Goal: Transaction & Acquisition: Obtain resource

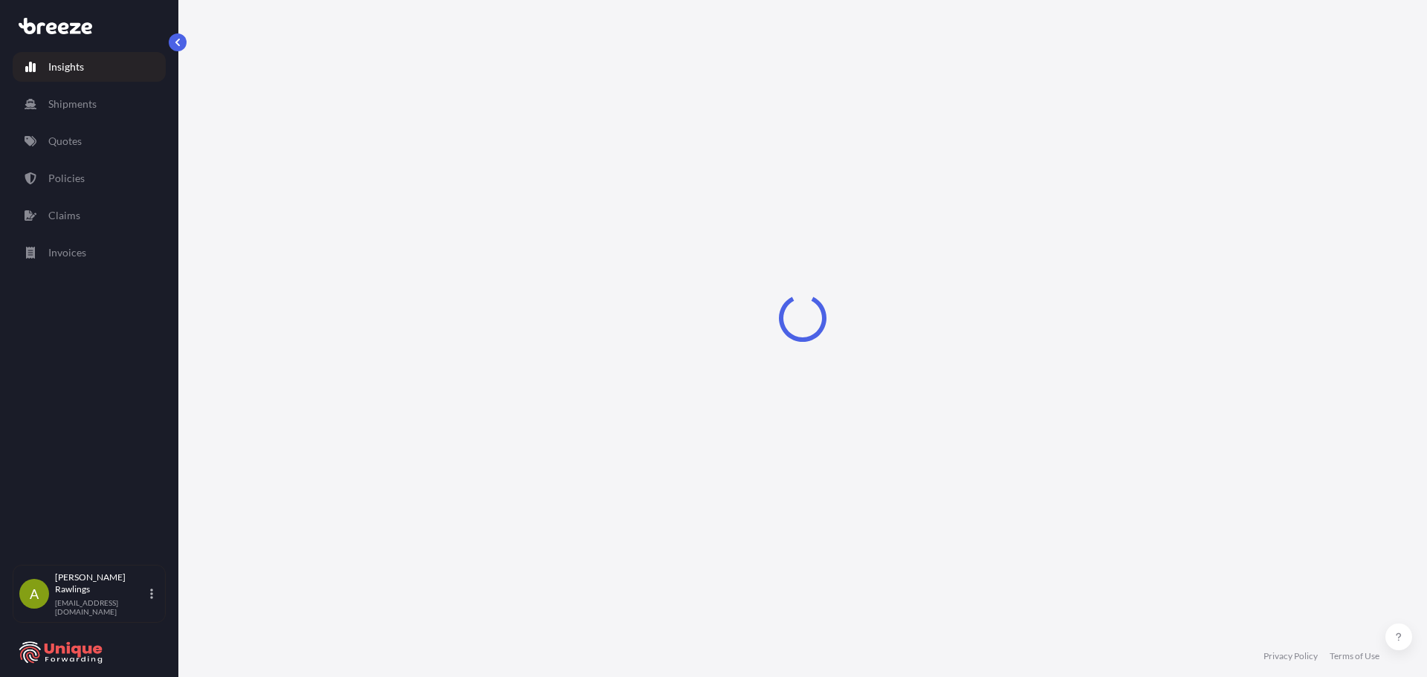
select select "2025"
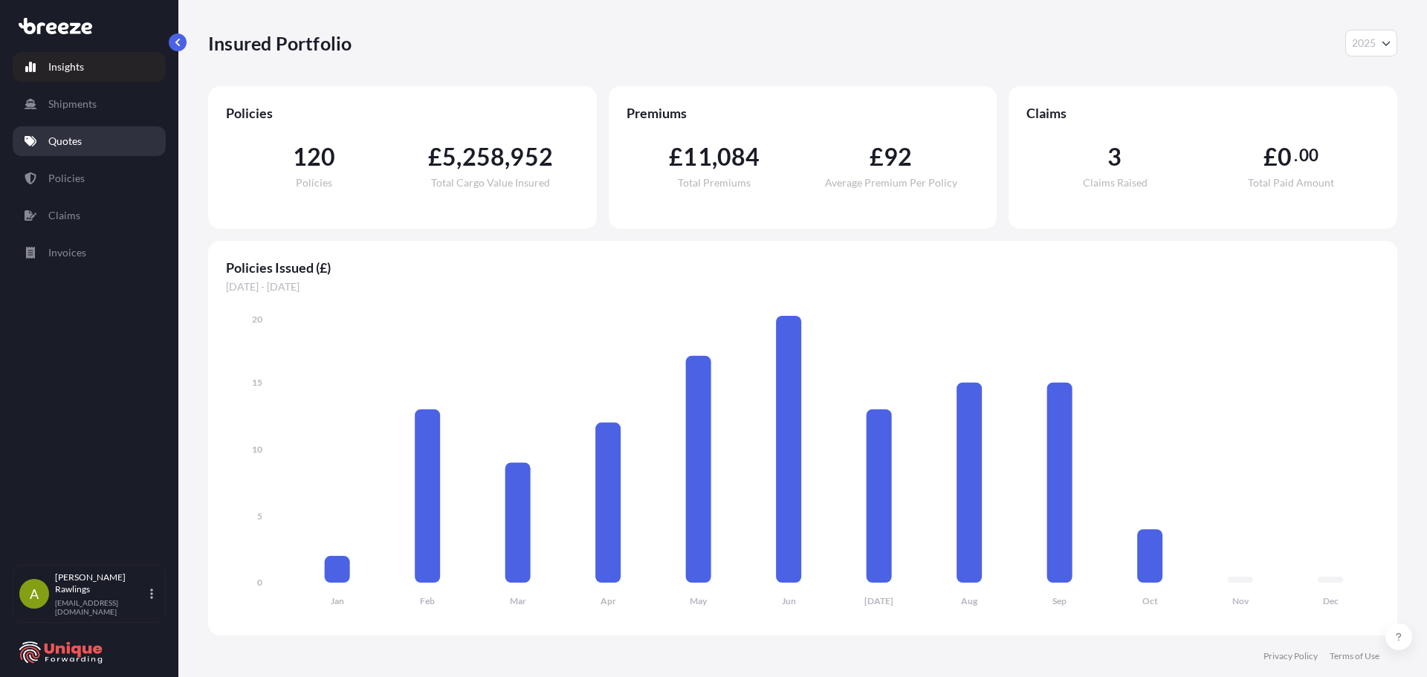
click at [80, 142] on p "Quotes" at bounding box center [64, 141] width 33 height 15
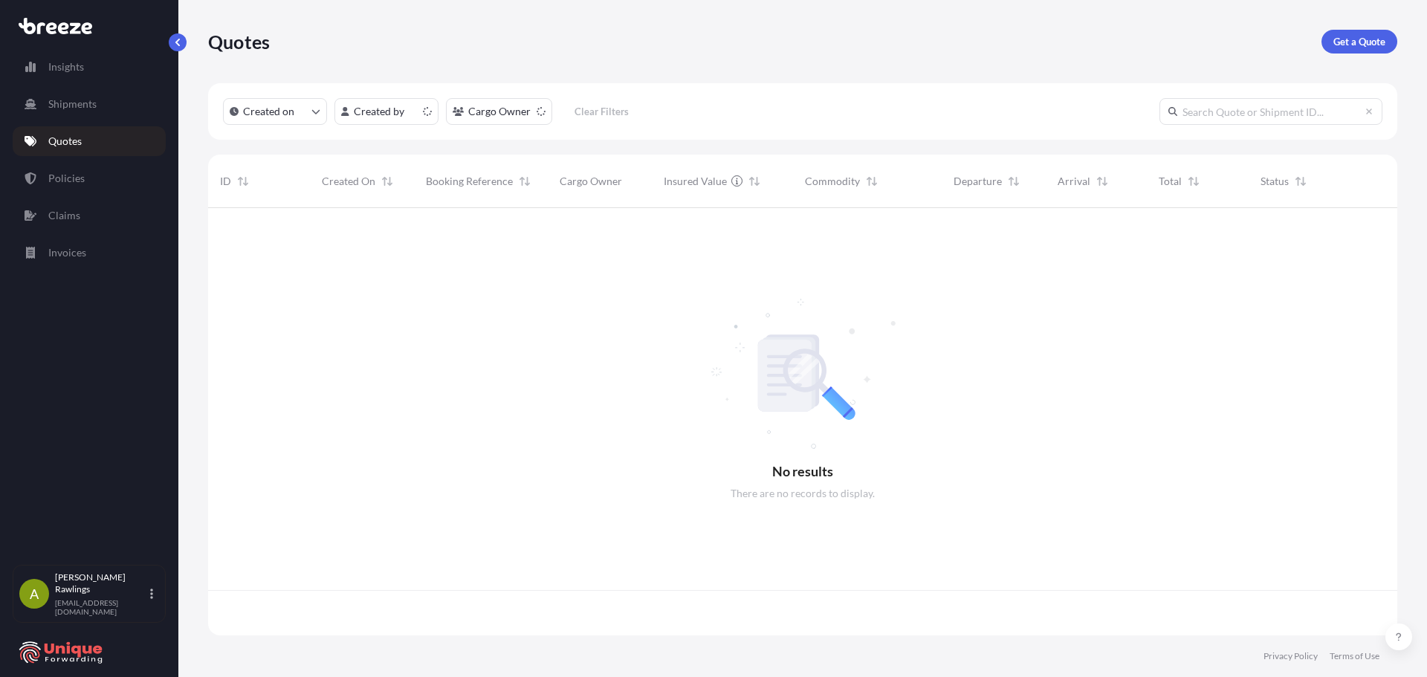
scroll to position [425, 1178]
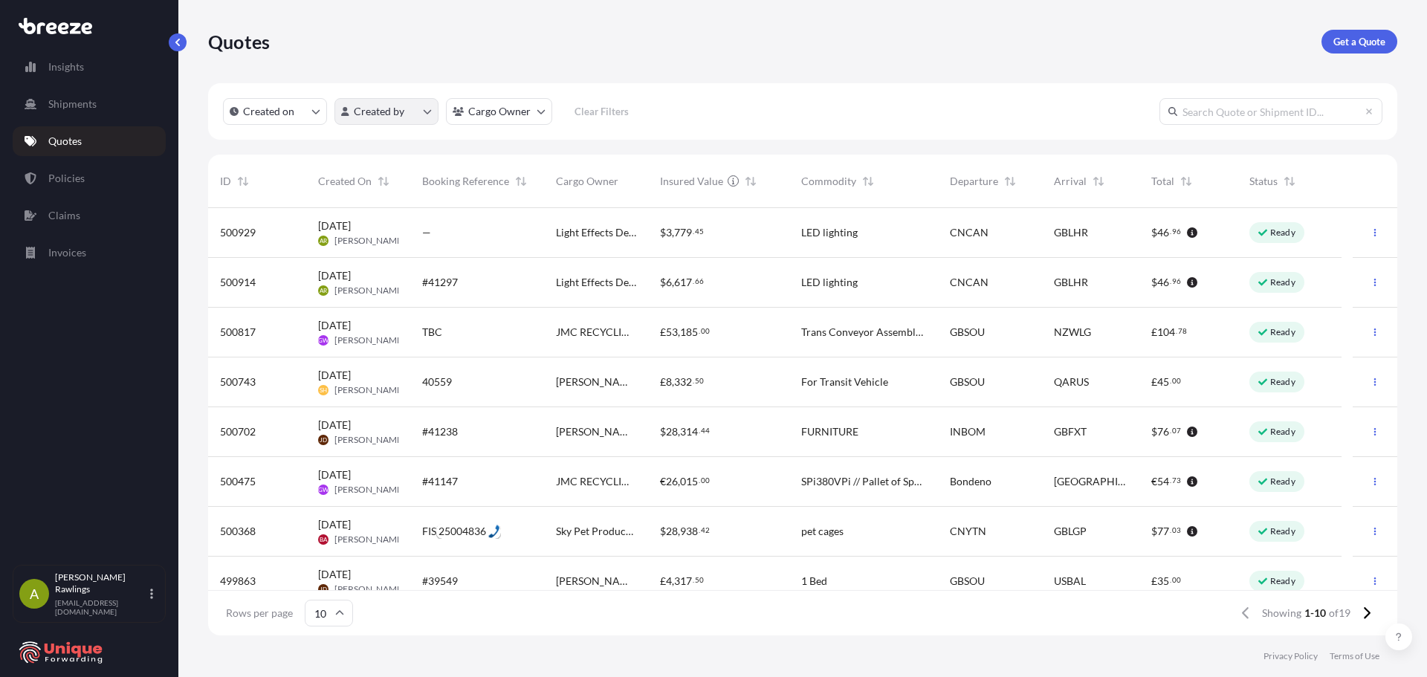
click at [363, 117] on html "Insights Shipments Quotes Policies Claims Invoices A [PERSON_NAME] [EMAIL_ADDRE…" at bounding box center [713, 338] width 1427 height 677
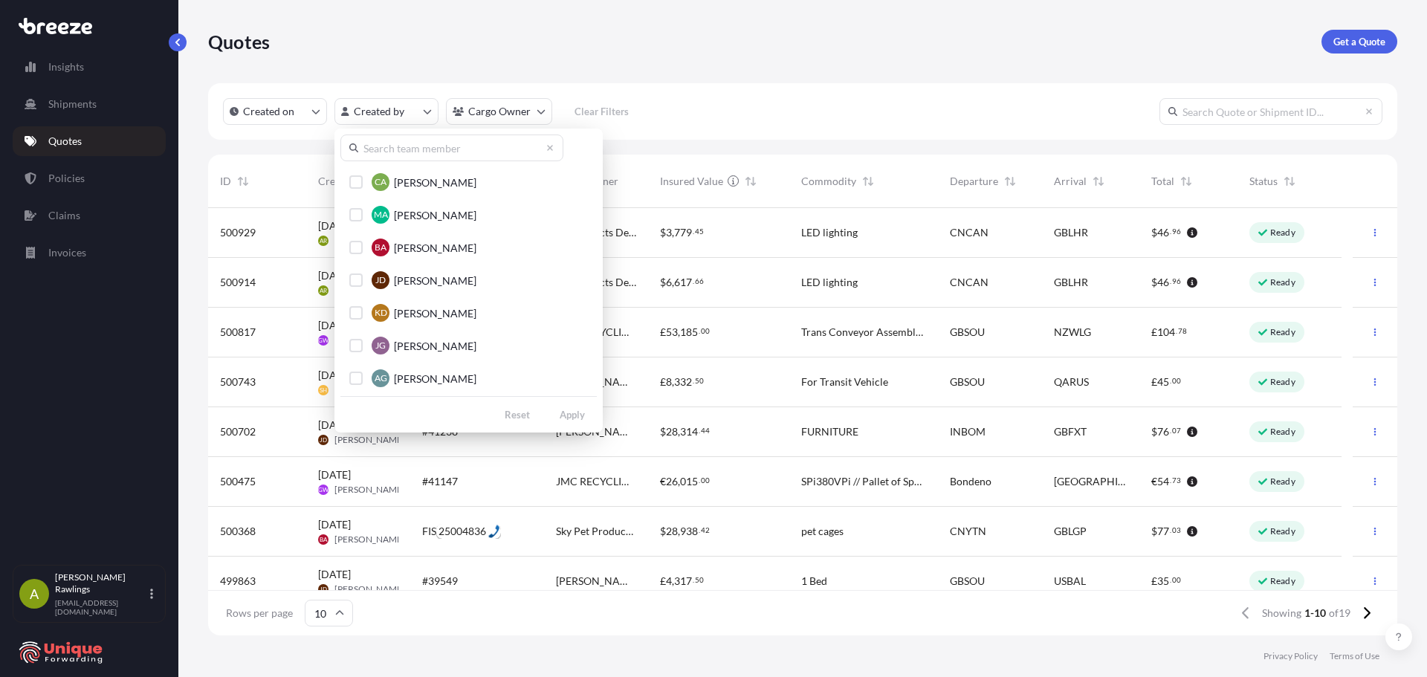
click at [496, 114] on html "Insights Shipments Quotes Policies Claims Invoices A [PERSON_NAME] [EMAIL_ADDRE…" at bounding box center [713, 338] width 1427 height 677
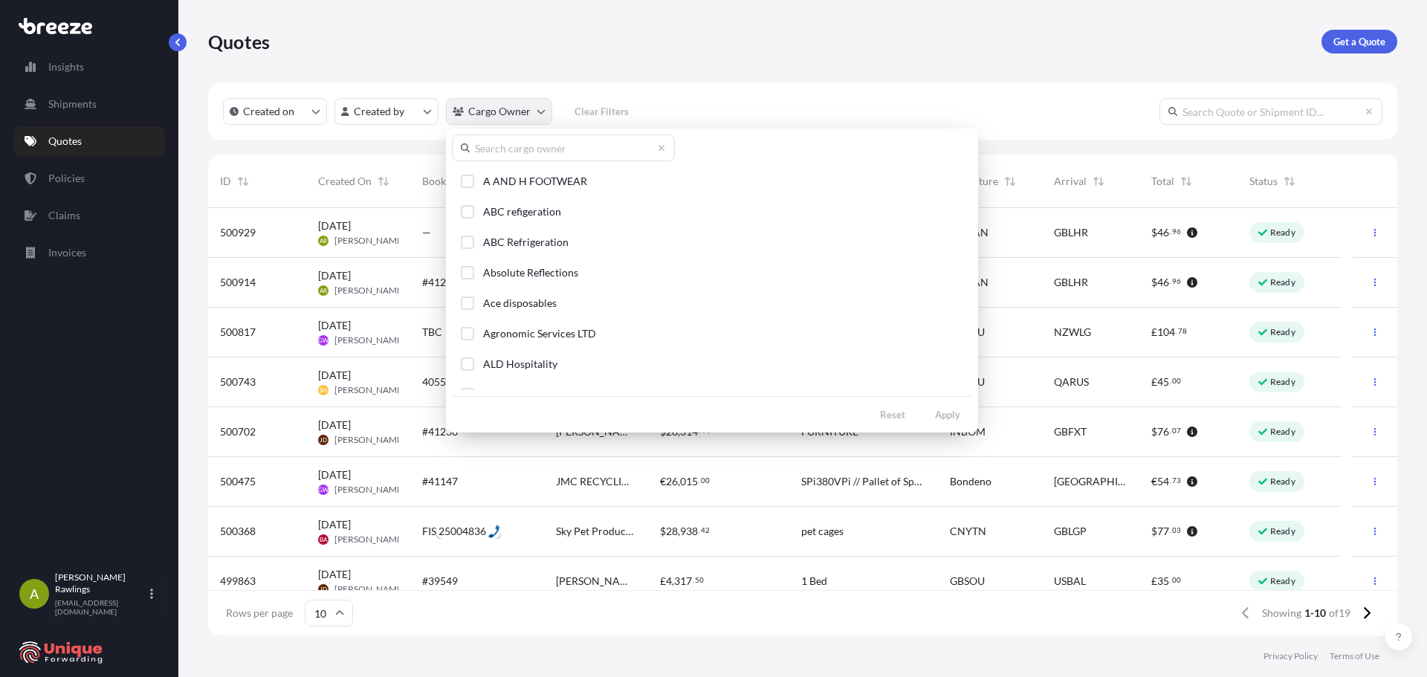
click at [479, 111] on html "Insights Shipments Quotes Policies Claims Invoices A [PERSON_NAME] [EMAIL_ADDRE…" at bounding box center [713, 338] width 1427 height 677
click at [508, 153] on input "text" at bounding box center [563, 148] width 223 height 27
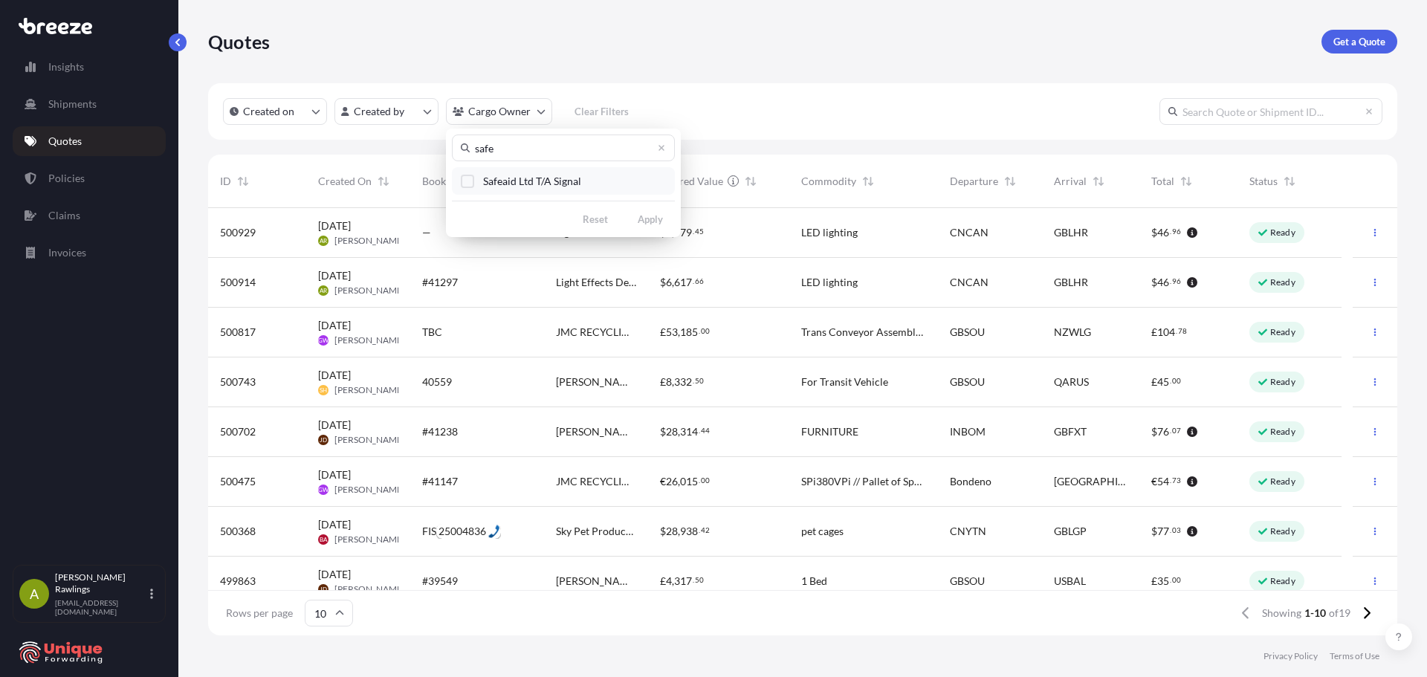
type input "safe"
click at [516, 187] on span "Safeaid Ltd T/A Signal" at bounding box center [532, 181] width 98 height 15
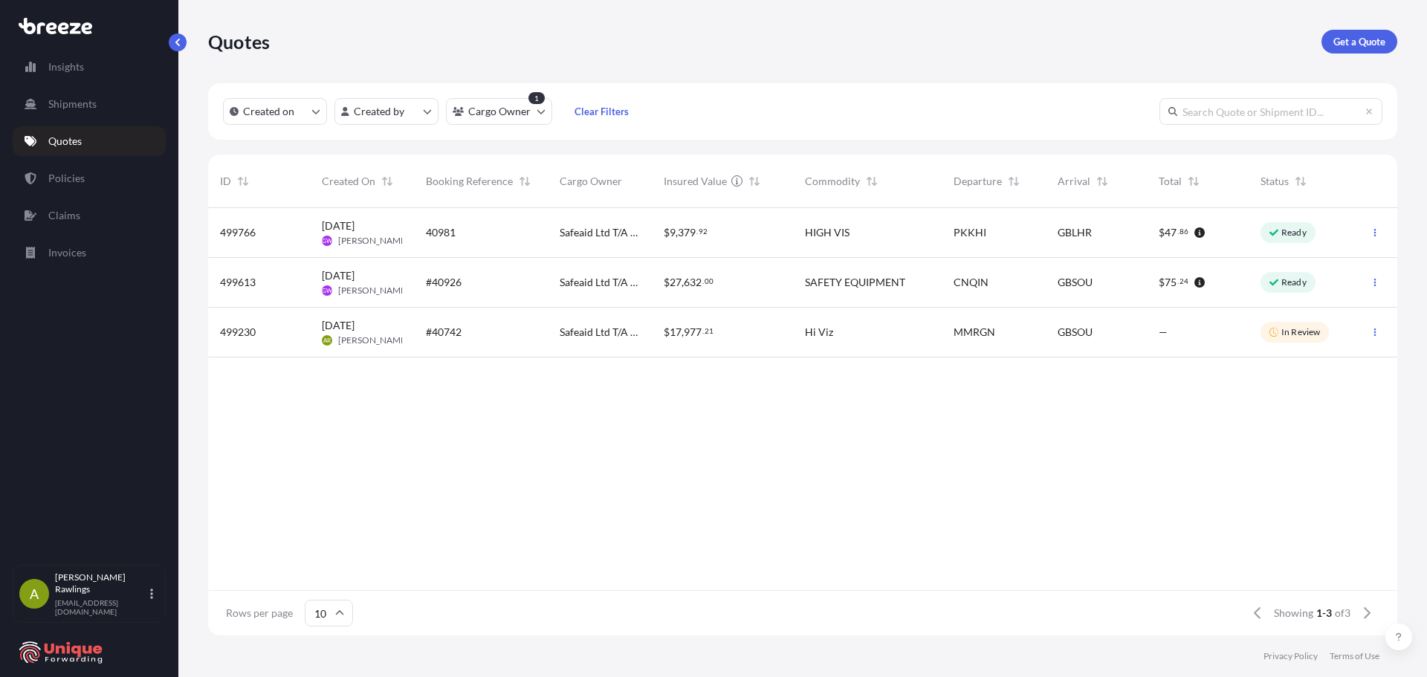
click at [372, 237] on span "[PERSON_NAME]" at bounding box center [373, 241] width 71 height 12
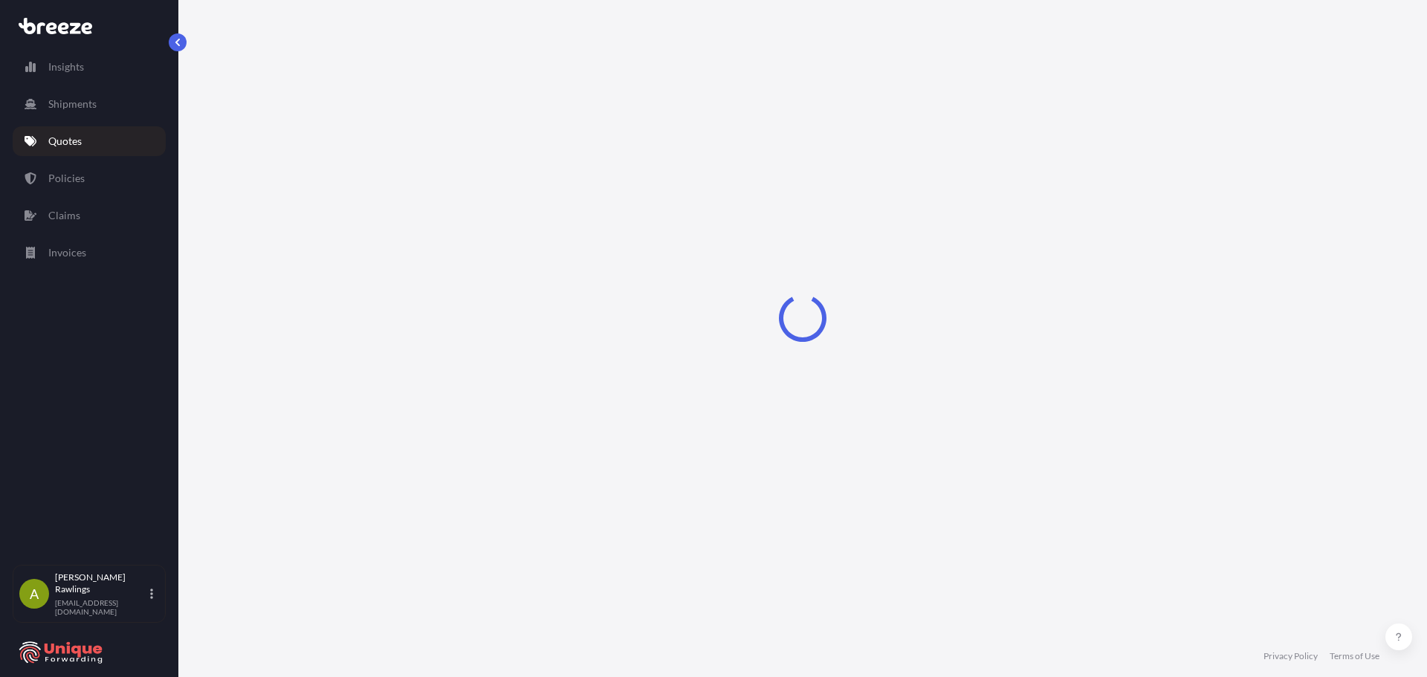
select select "Air"
select select "Road"
select select "1"
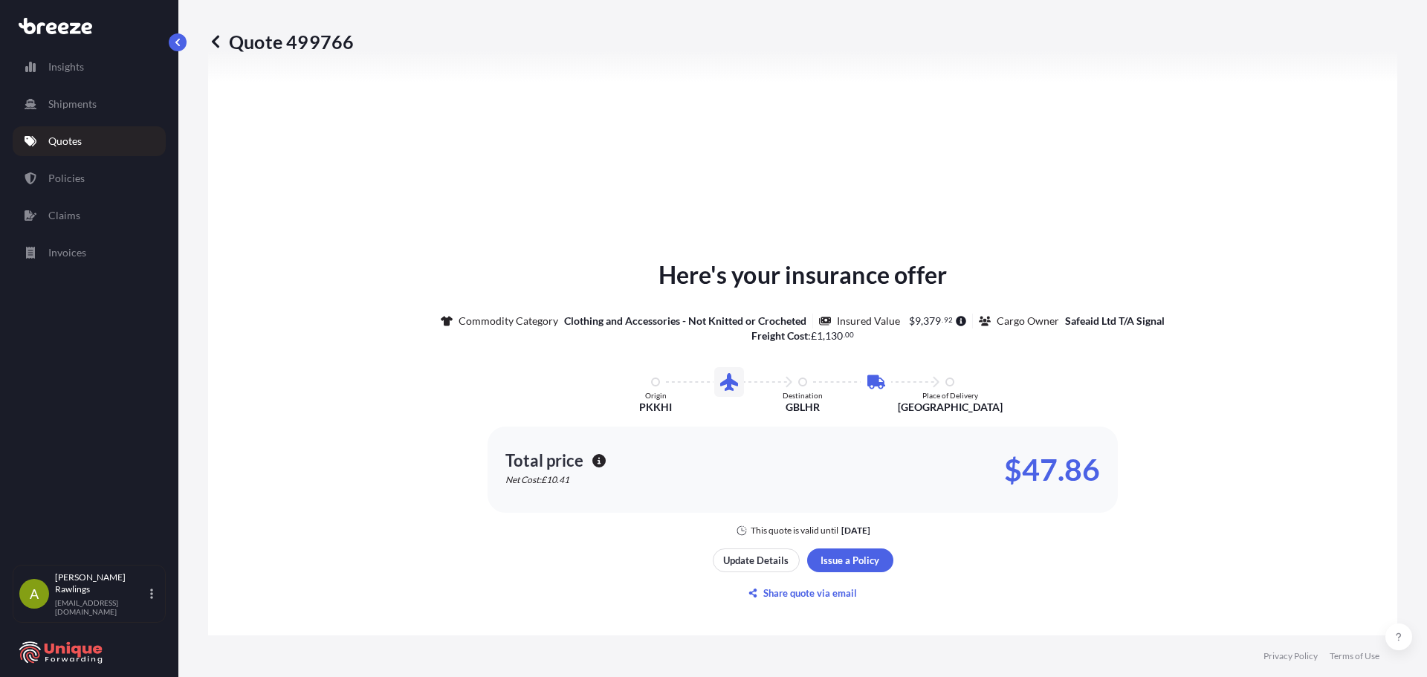
scroll to position [595, 0]
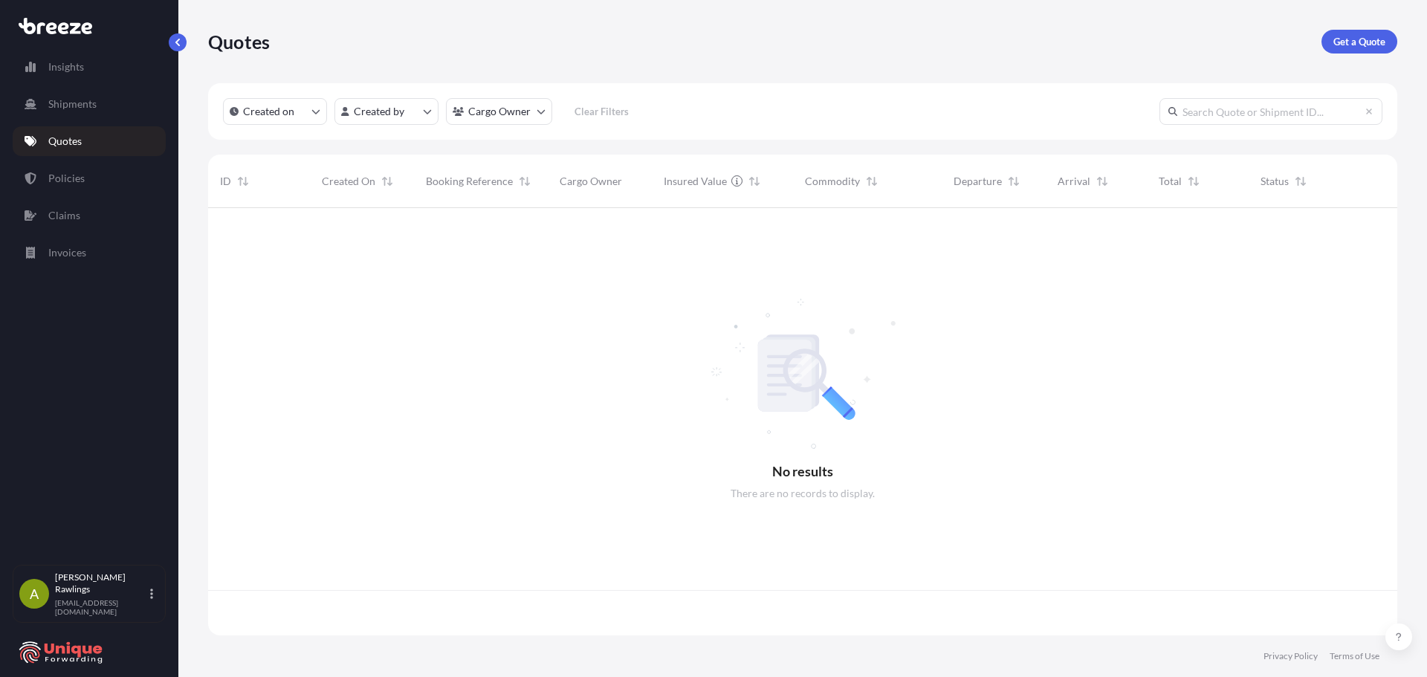
scroll to position [425, 1178]
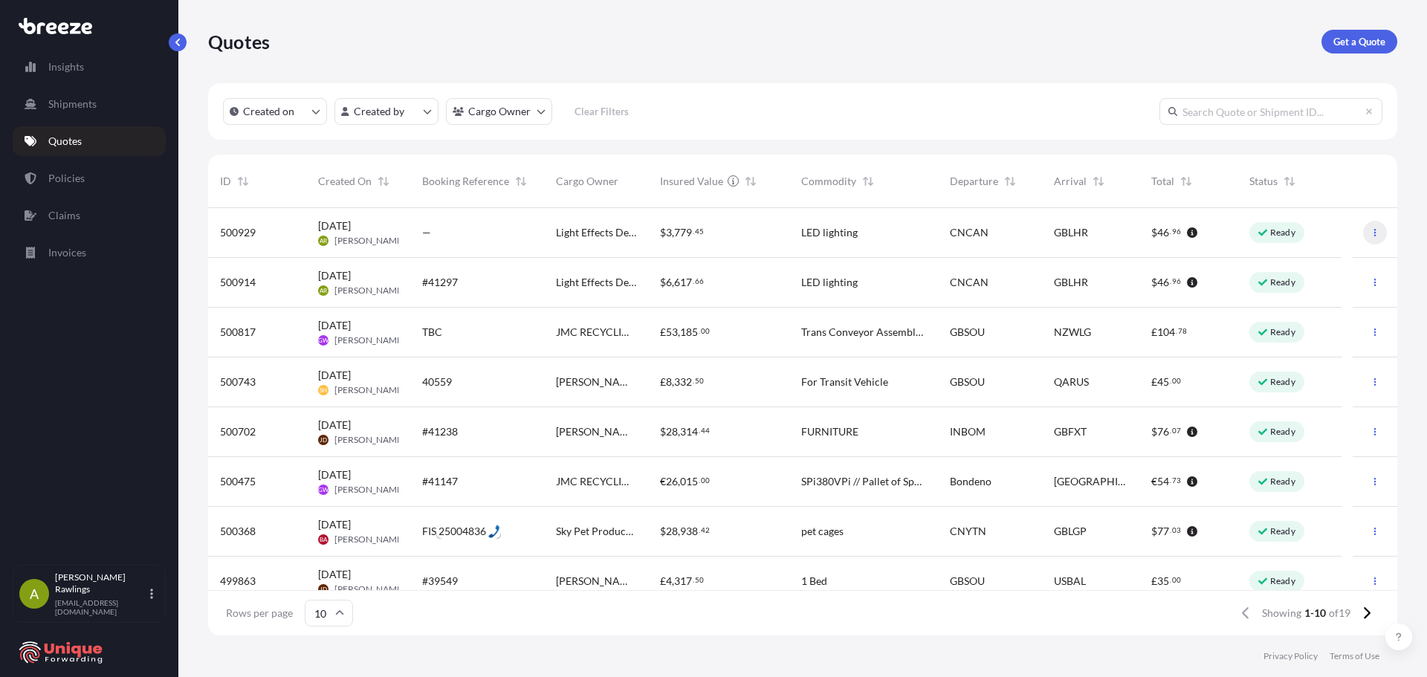
click at [1371, 234] on icon "button" at bounding box center [1375, 232] width 9 height 9
click at [1292, 271] on link "Duplicate quote" at bounding box center [1298, 263] width 113 height 24
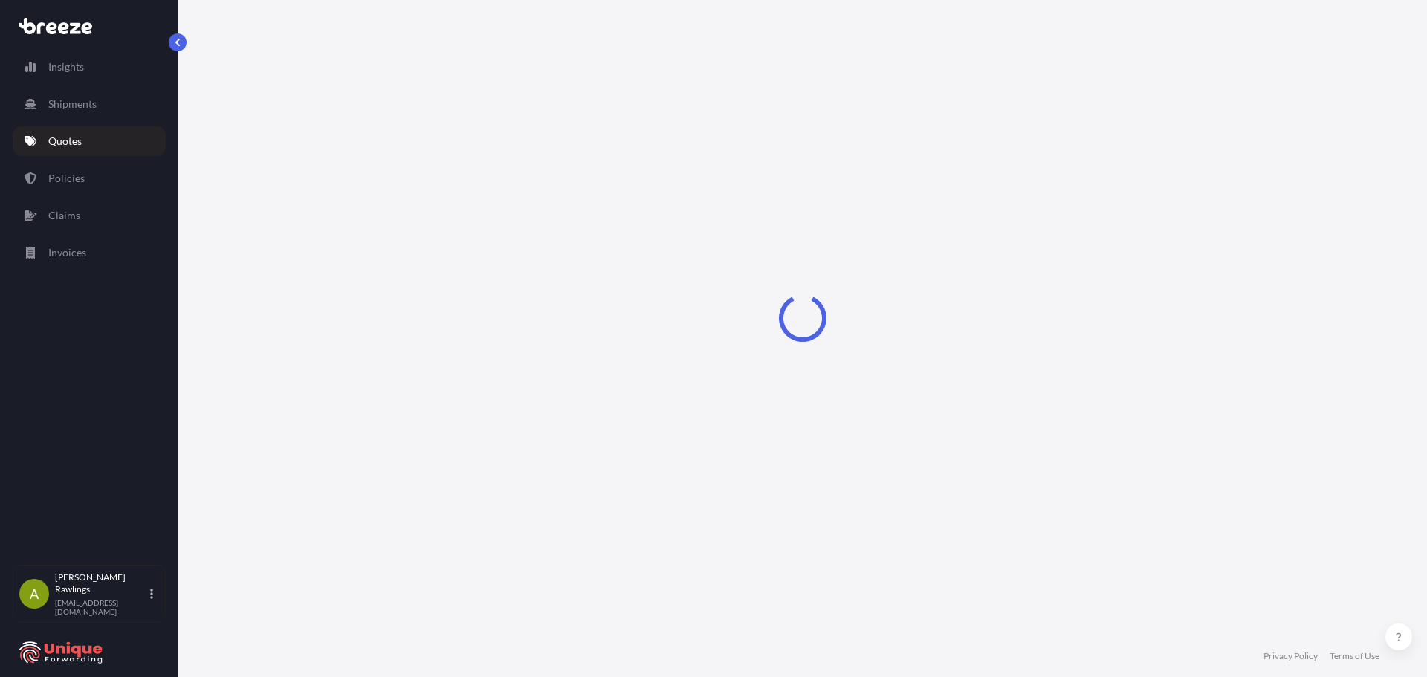
select select "Road"
select select "Air"
select select "Road"
select select "1"
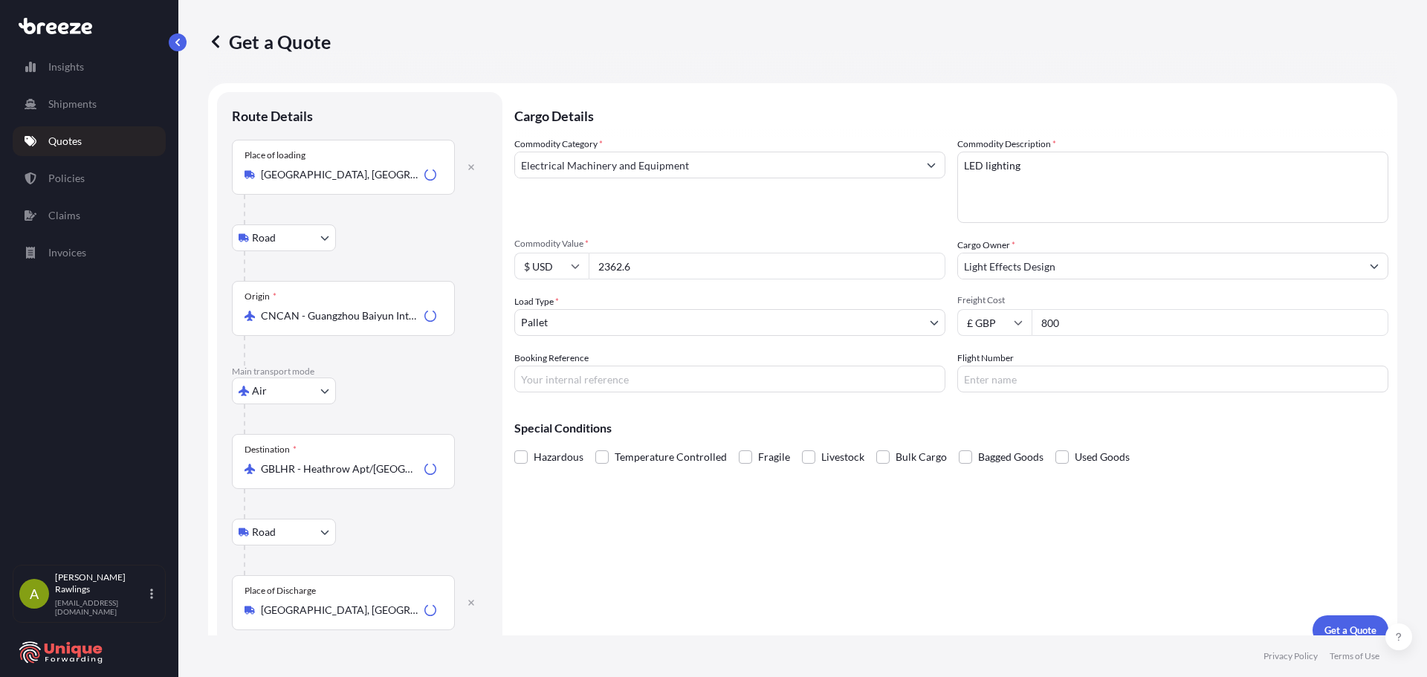
scroll to position [19, 0]
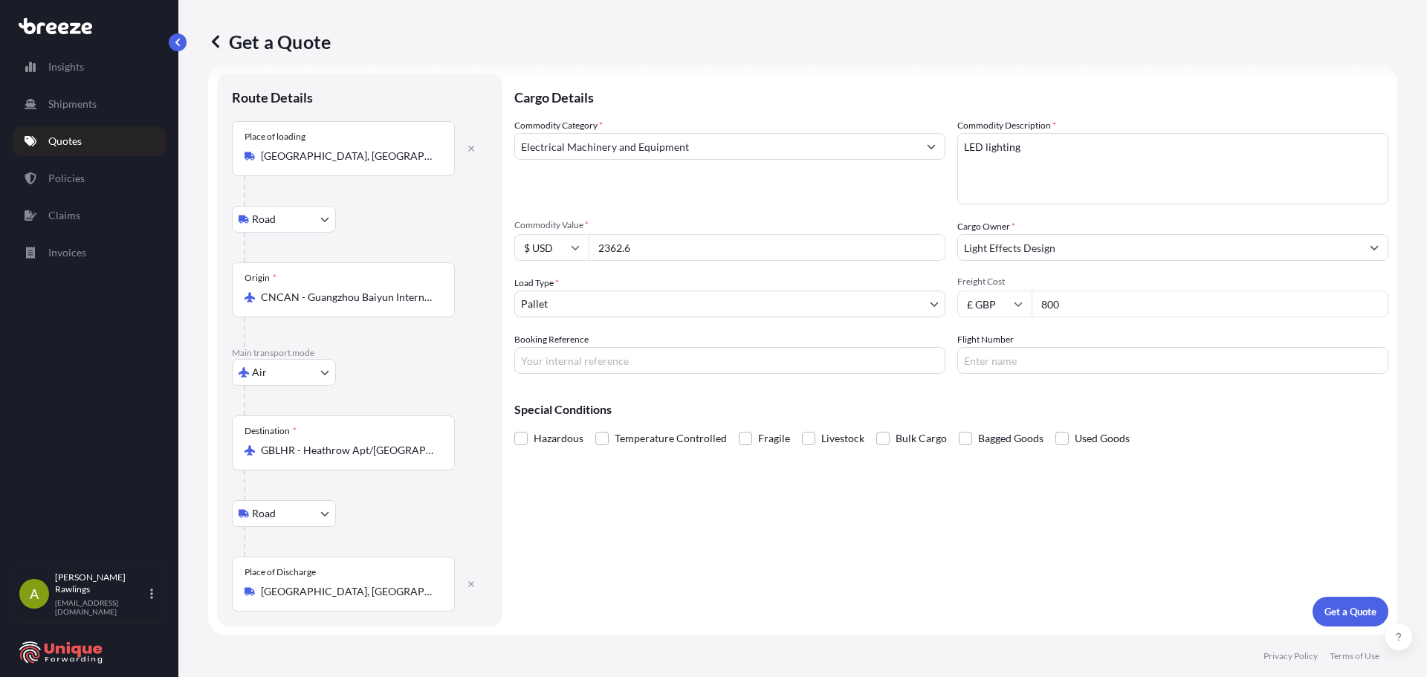
drag, startPoint x: 660, startPoint y: 251, endPoint x: 575, endPoint y: 251, distance: 84.8
click at [575, 251] on div "$ USD 2362.6" at bounding box center [729, 247] width 431 height 27
click at [681, 247] on input "2362.6" at bounding box center [767, 247] width 357 height 27
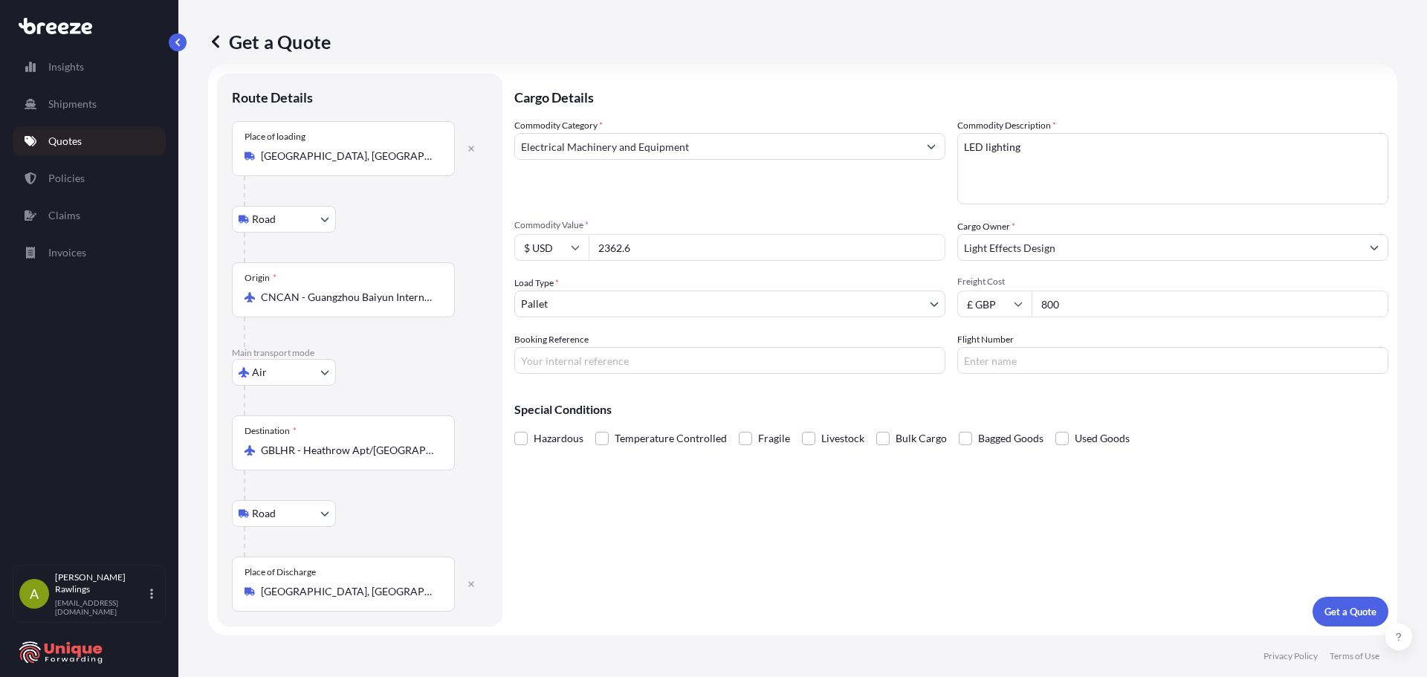
paste input "47990.00"
type input "47990.00"
drag, startPoint x: 1094, startPoint y: 297, endPoint x: 1048, endPoint y: 306, distance: 47.7
click at [1048, 306] on input "800" at bounding box center [1210, 304] width 357 height 27
click at [1088, 304] on input "800" at bounding box center [1210, 304] width 357 height 27
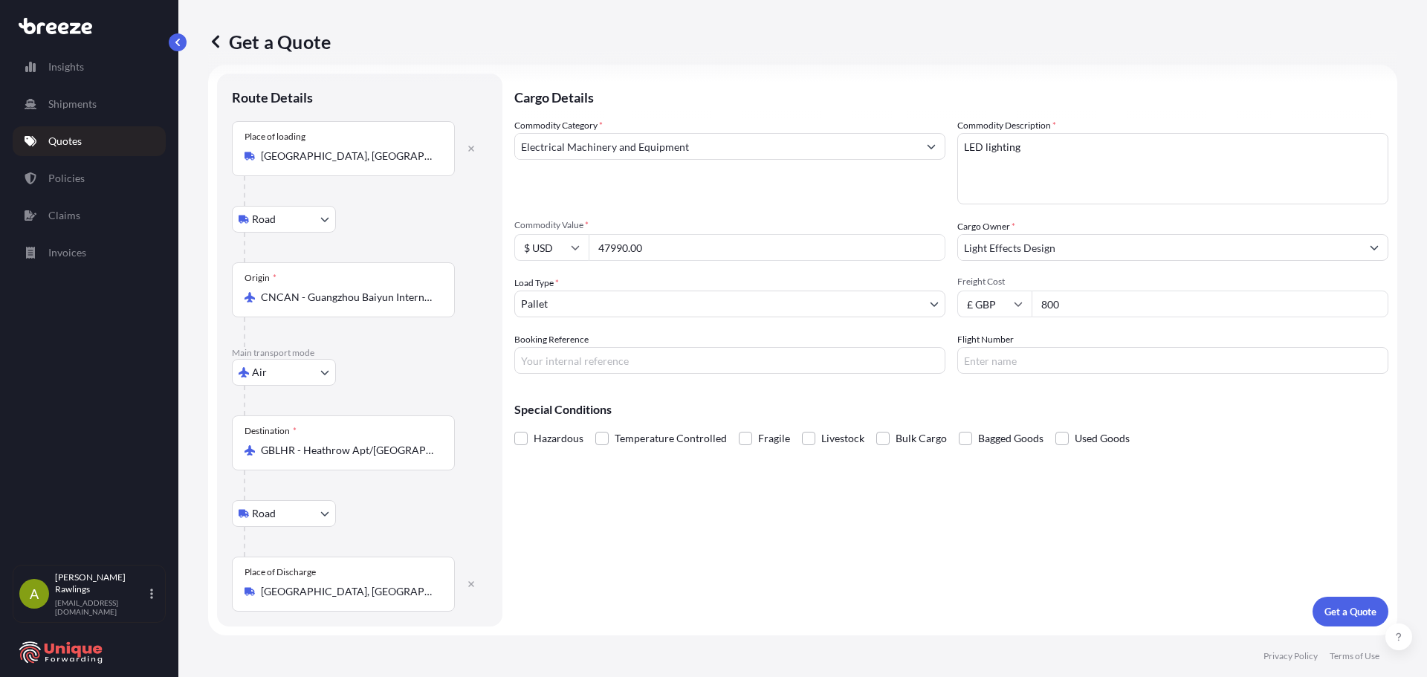
click at [1088, 304] on input "800" at bounding box center [1210, 304] width 357 height 27
type input "650"
click at [586, 352] on input "Booking Reference" at bounding box center [729, 360] width 431 height 27
paste input "#41354"
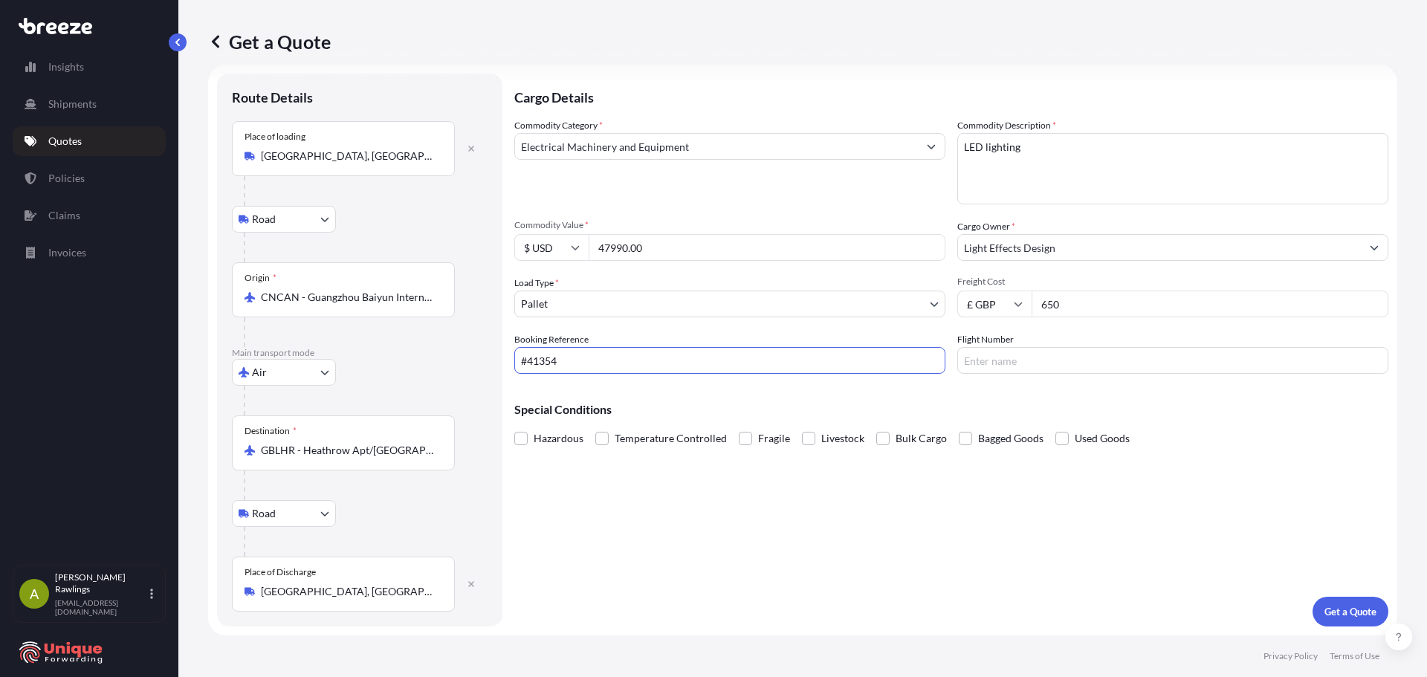
type input "#41354"
click at [978, 390] on div "Special Conditions Hazardous Temperature Controlled Fragile Livestock Bulk Carg…" at bounding box center [951, 418] width 874 height 64
click at [1062, 244] on input "Light Effects Design" at bounding box center [1159, 247] width 403 height 27
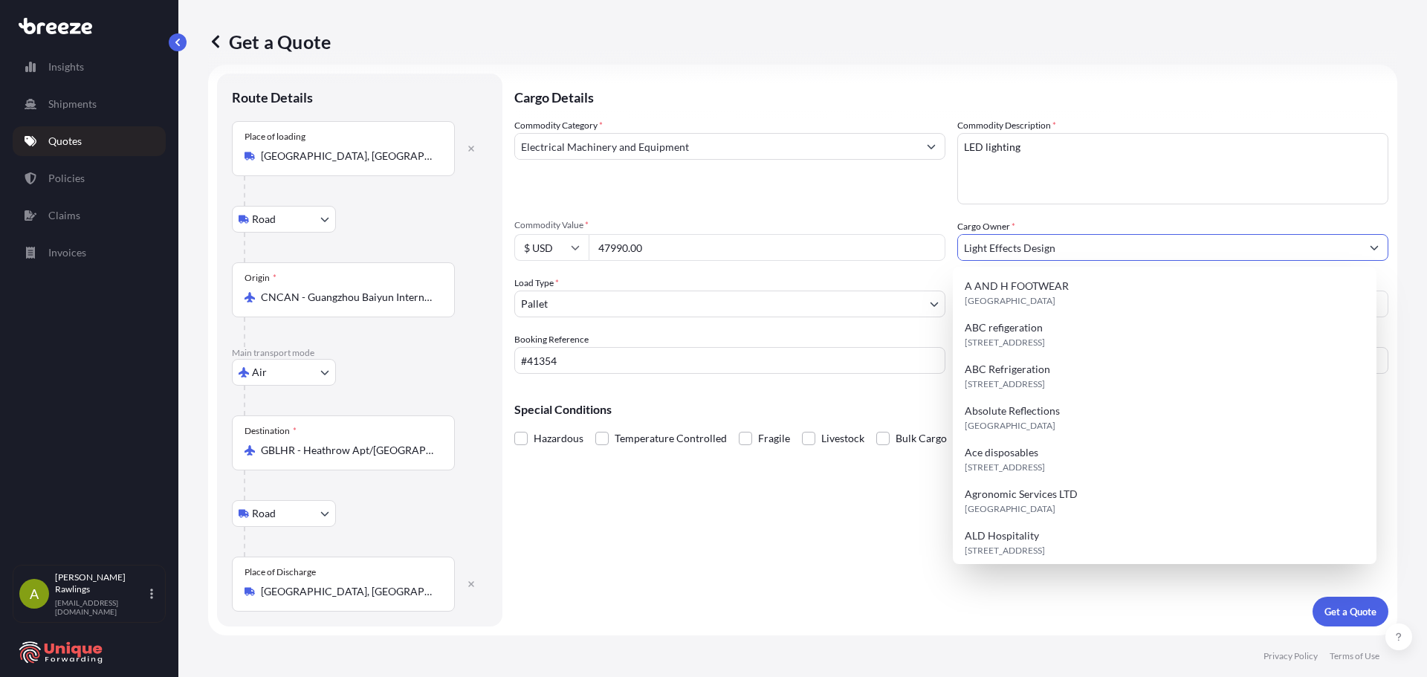
click at [1059, 244] on input "Light Effects Design" at bounding box center [1159, 247] width 403 height 27
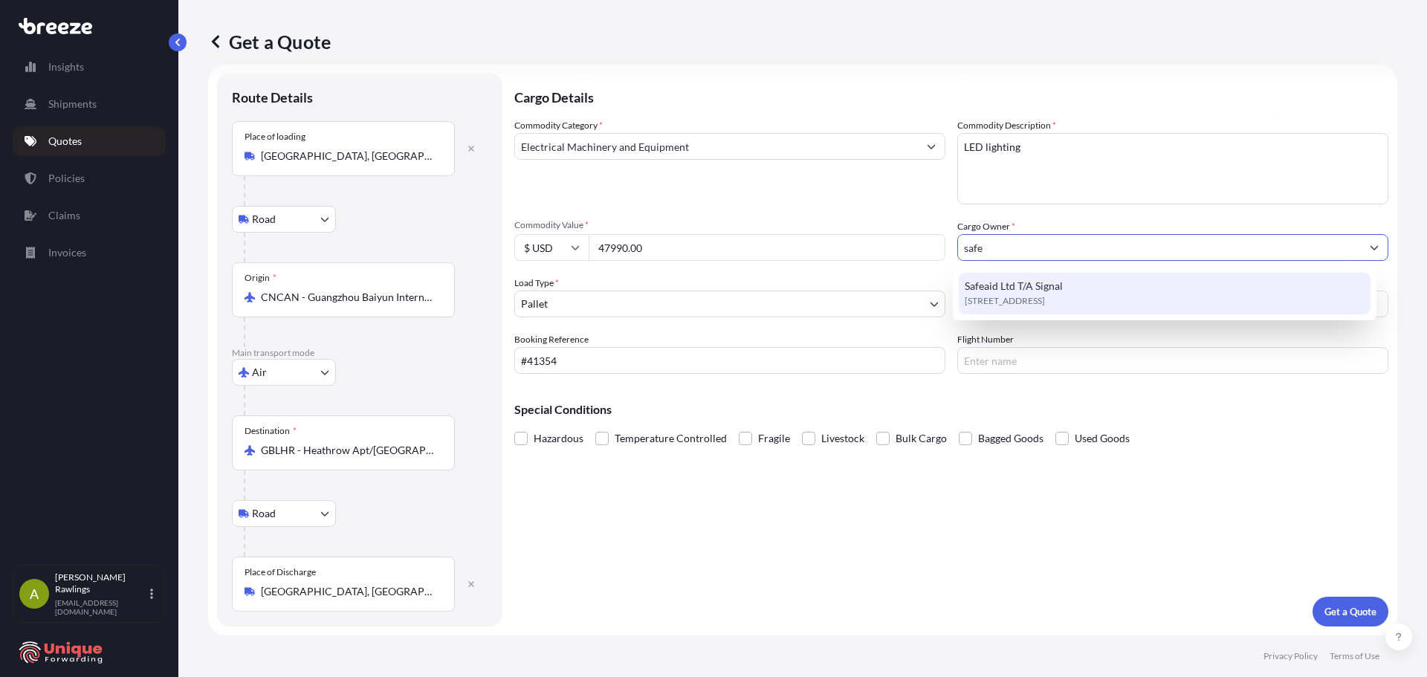
click at [1028, 291] on span "Safeaid Ltd T/A Signal" at bounding box center [1014, 286] width 98 height 15
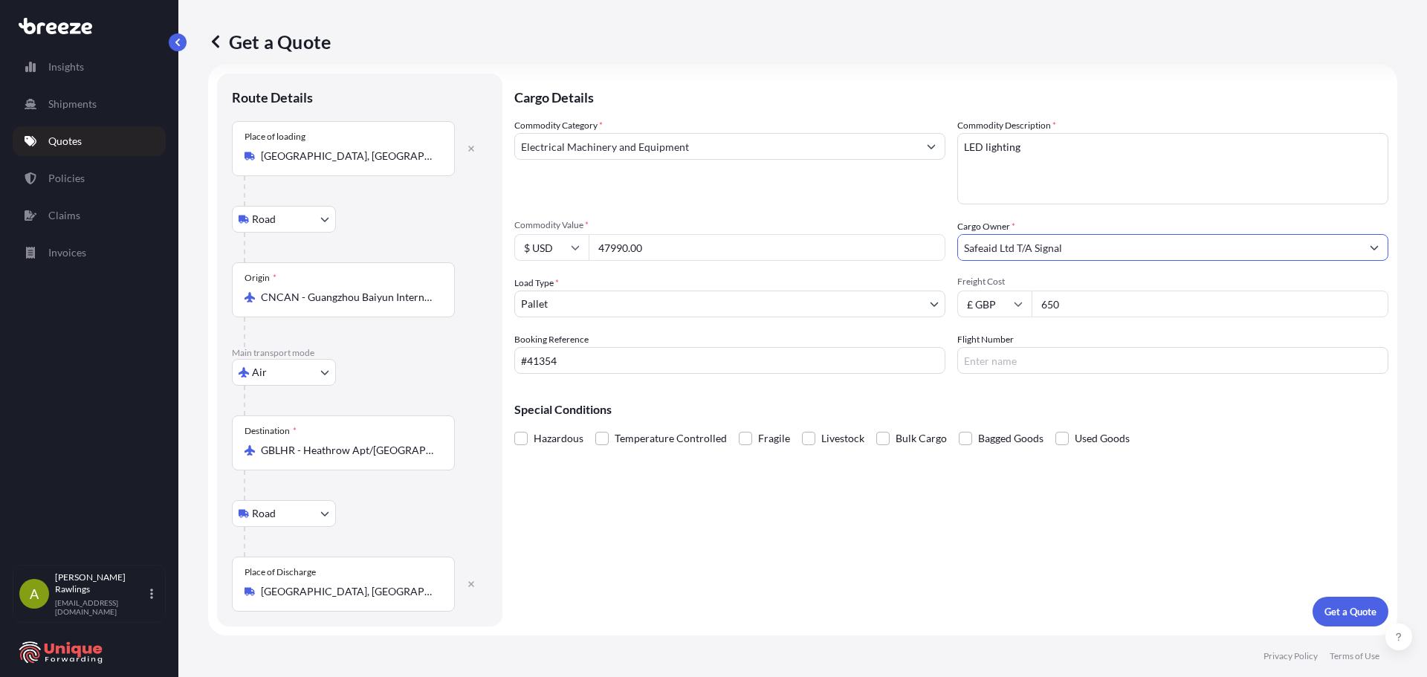
type input "Safeaid Ltd T/A Signal"
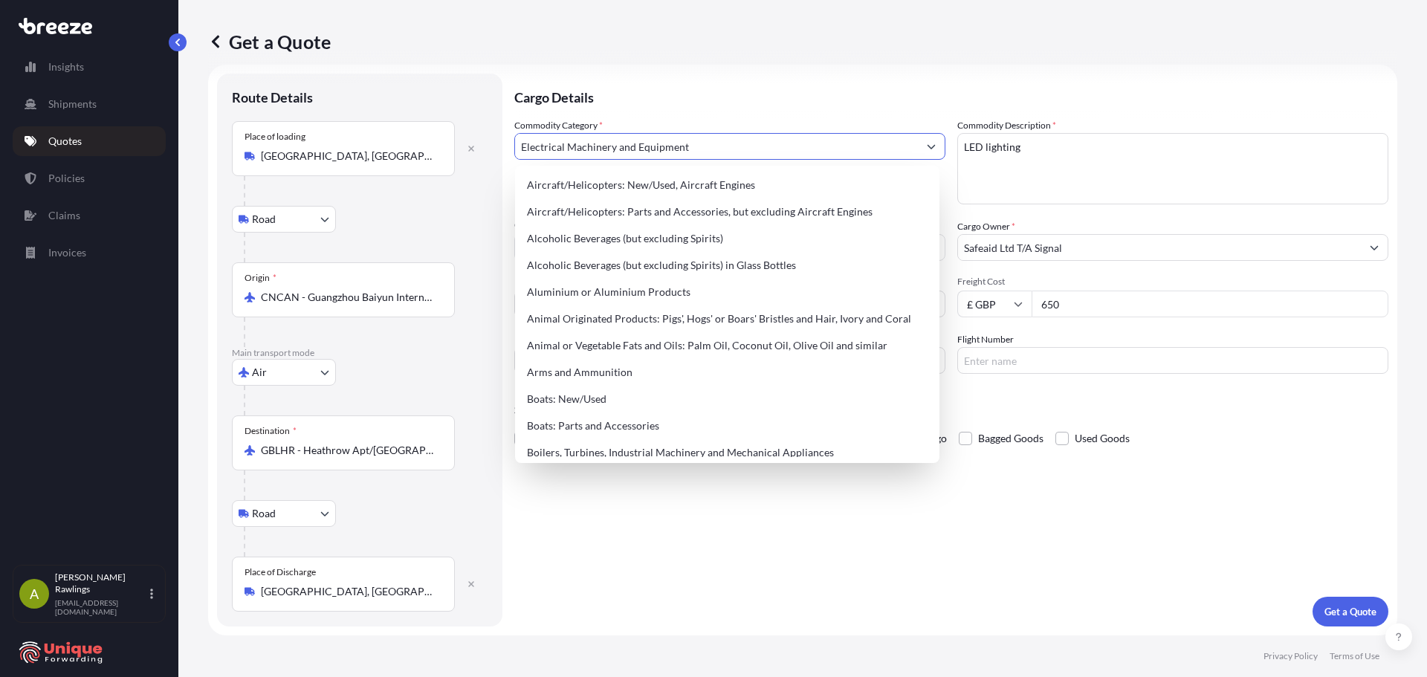
click at [749, 153] on input "Electrical Machinery and Equipment" at bounding box center [716, 146] width 403 height 27
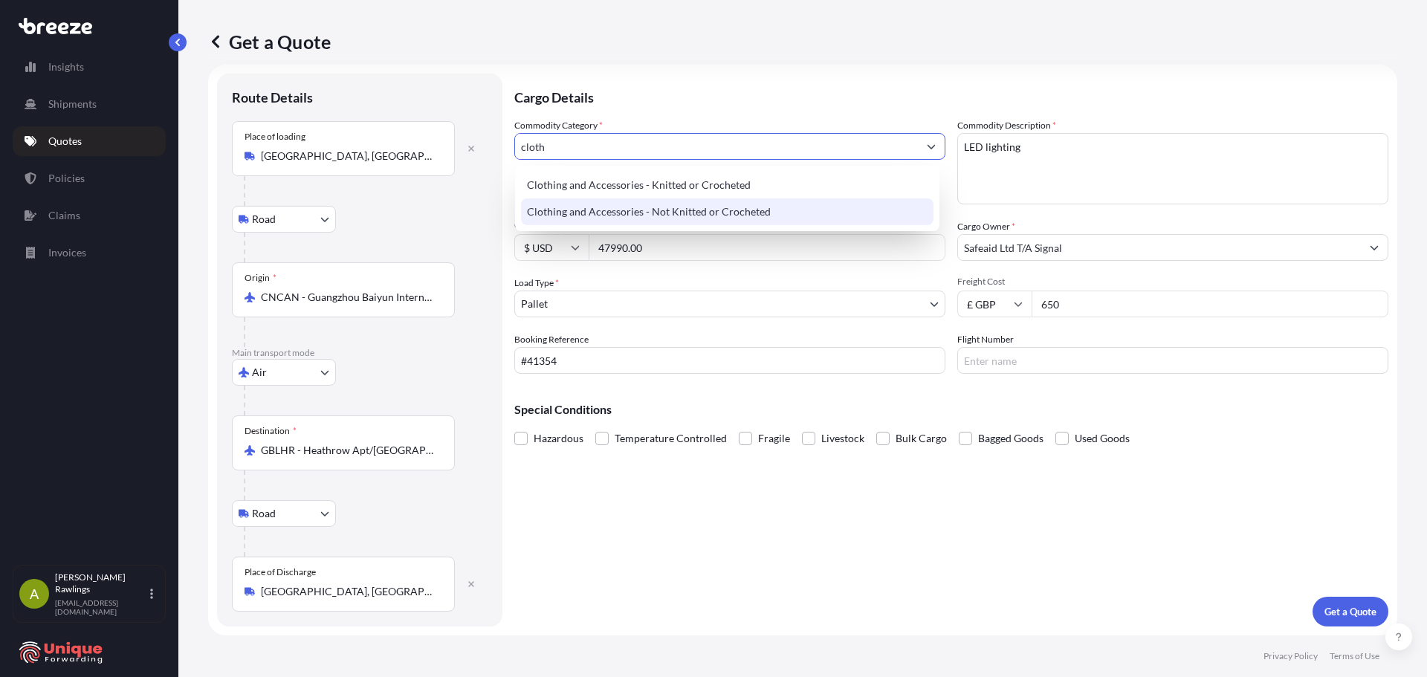
click at [775, 203] on div "Clothing and Accessories - Not Knitted or Crocheted" at bounding box center [727, 212] width 413 height 27
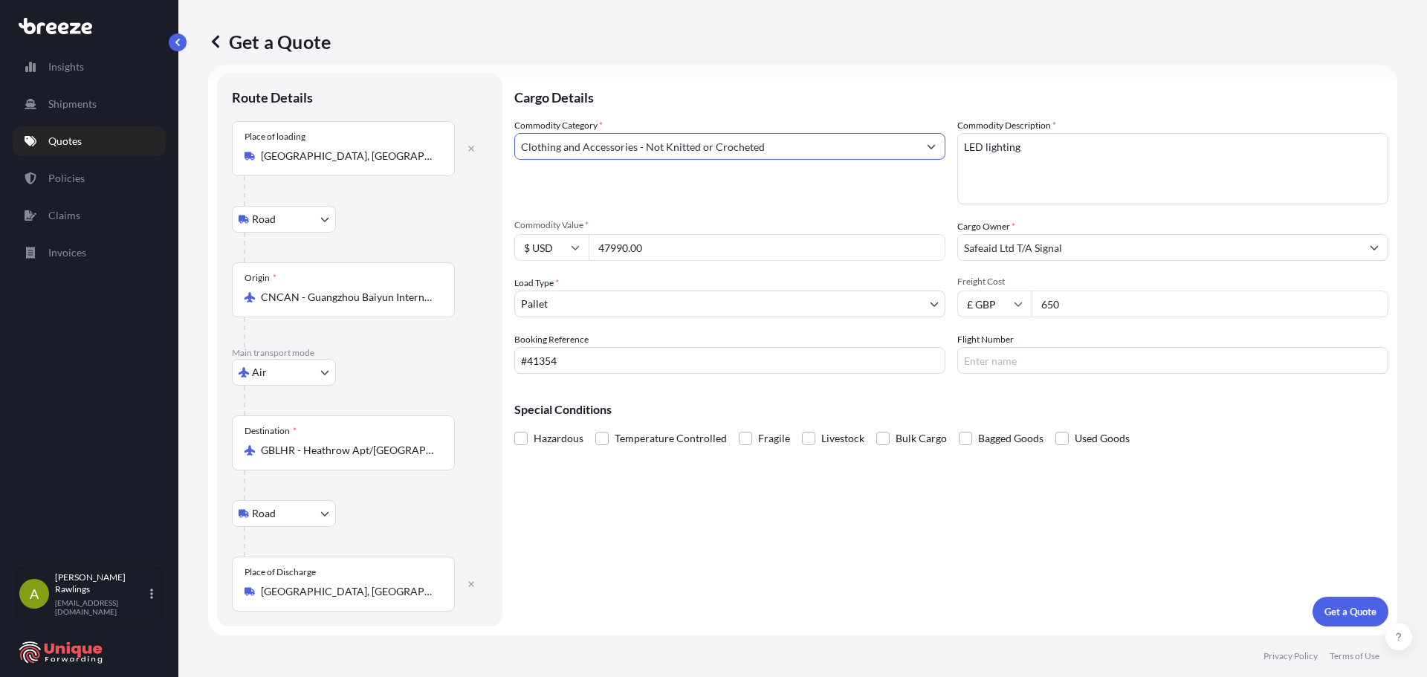
type input "Clothing and Accessories - Not Knitted or Crocheted"
click at [1059, 140] on textarea "LED lighting" at bounding box center [1173, 168] width 431 height 71
type textarea "Hiz Viz"
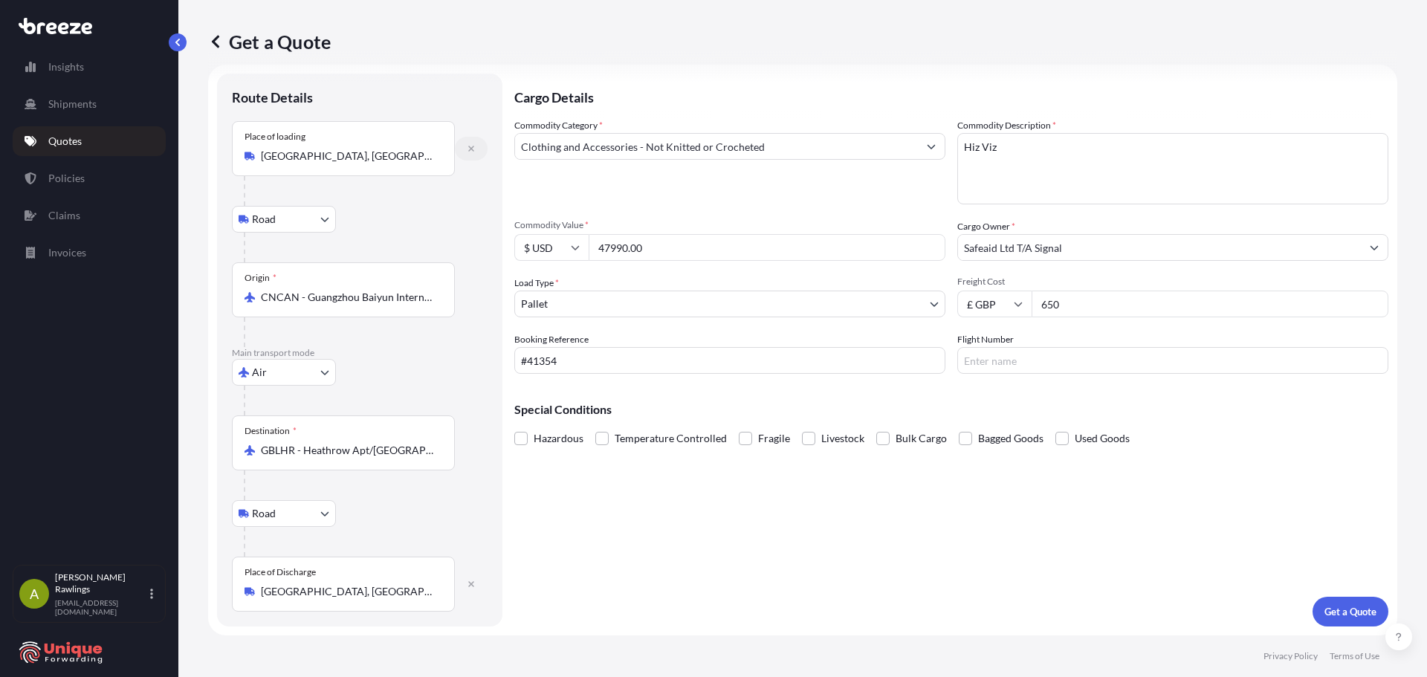
click at [471, 147] on icon "button" at bounding box center [471, 148] width 9 height 9
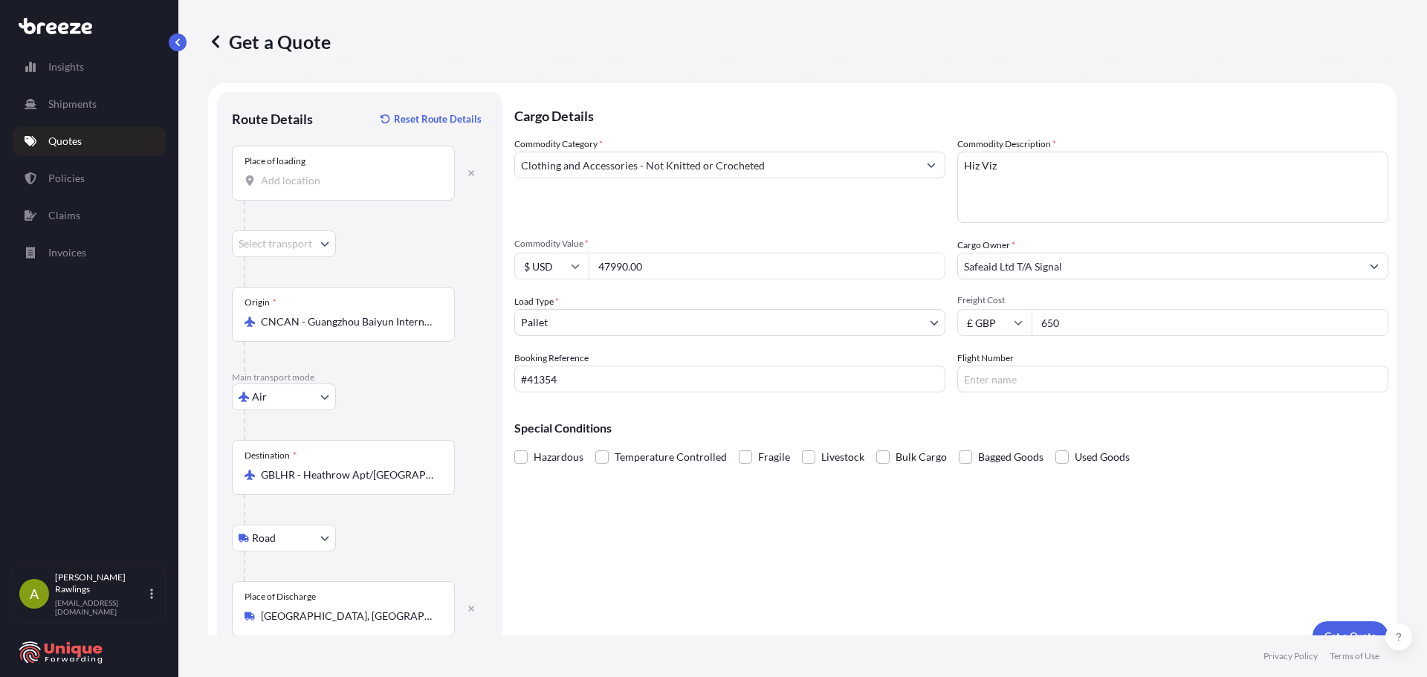
click at [301, 185] on input "Place of loading" at bounding box center [348, 180] width 175 height 15
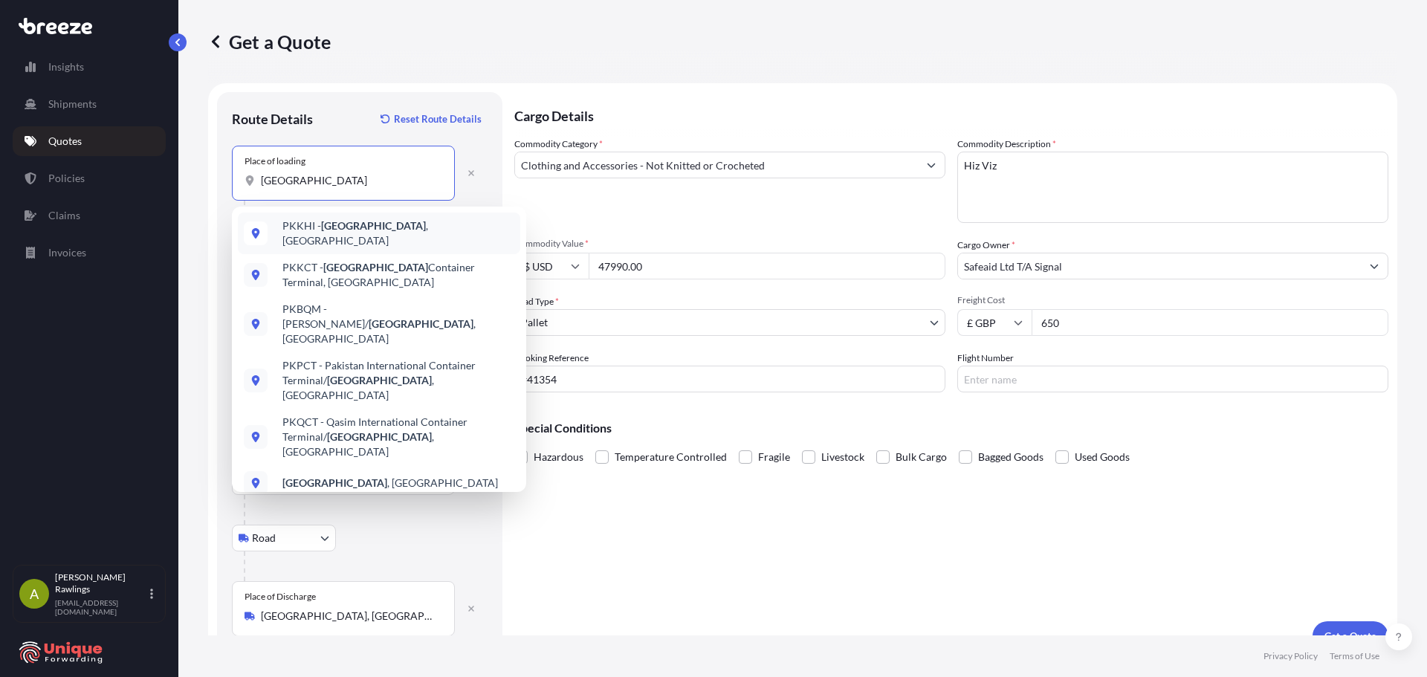
click at [364, 225] on span "PKKHI - [GEOGRAPHIC_DATA] , [GEOGRAPHIC_DATA]" at bounding box center [399, 234] width 232 height 30
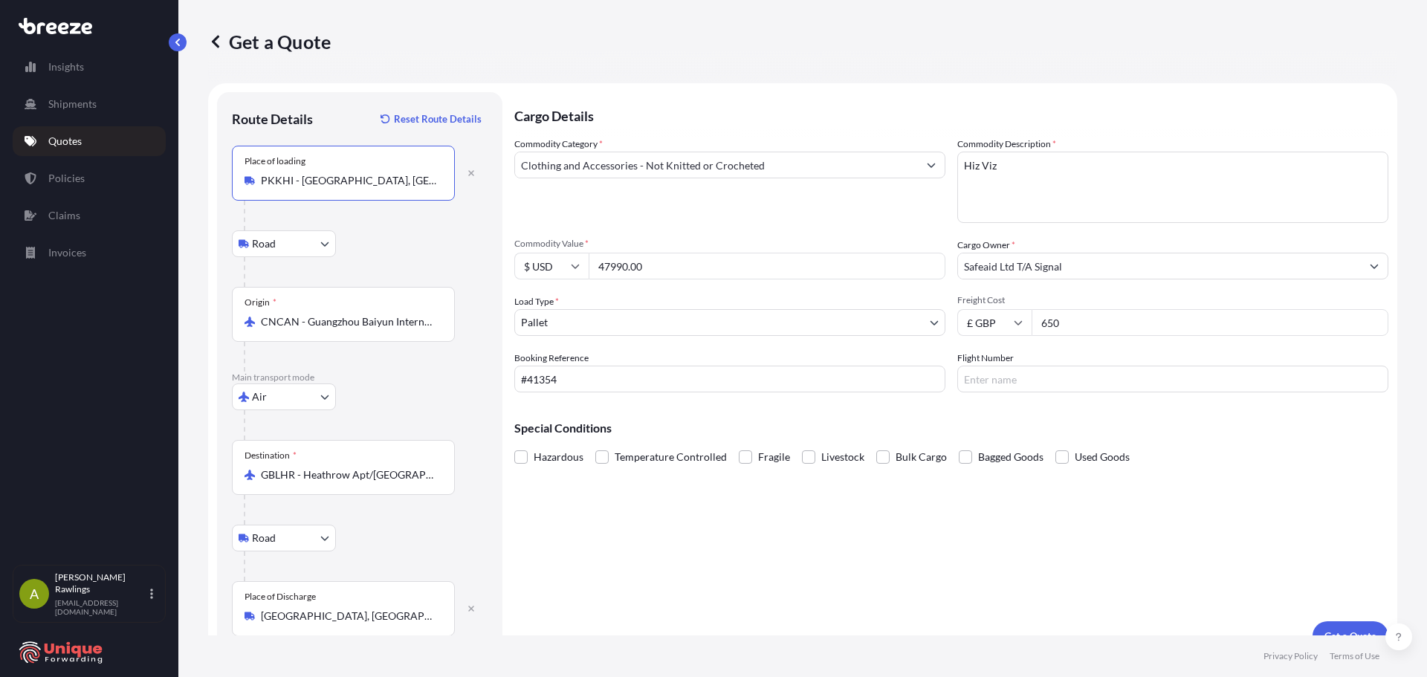
type input "PKKHI - [GEOGRAPHIC_DATA], [GEOGRAPHIC_DATA]"
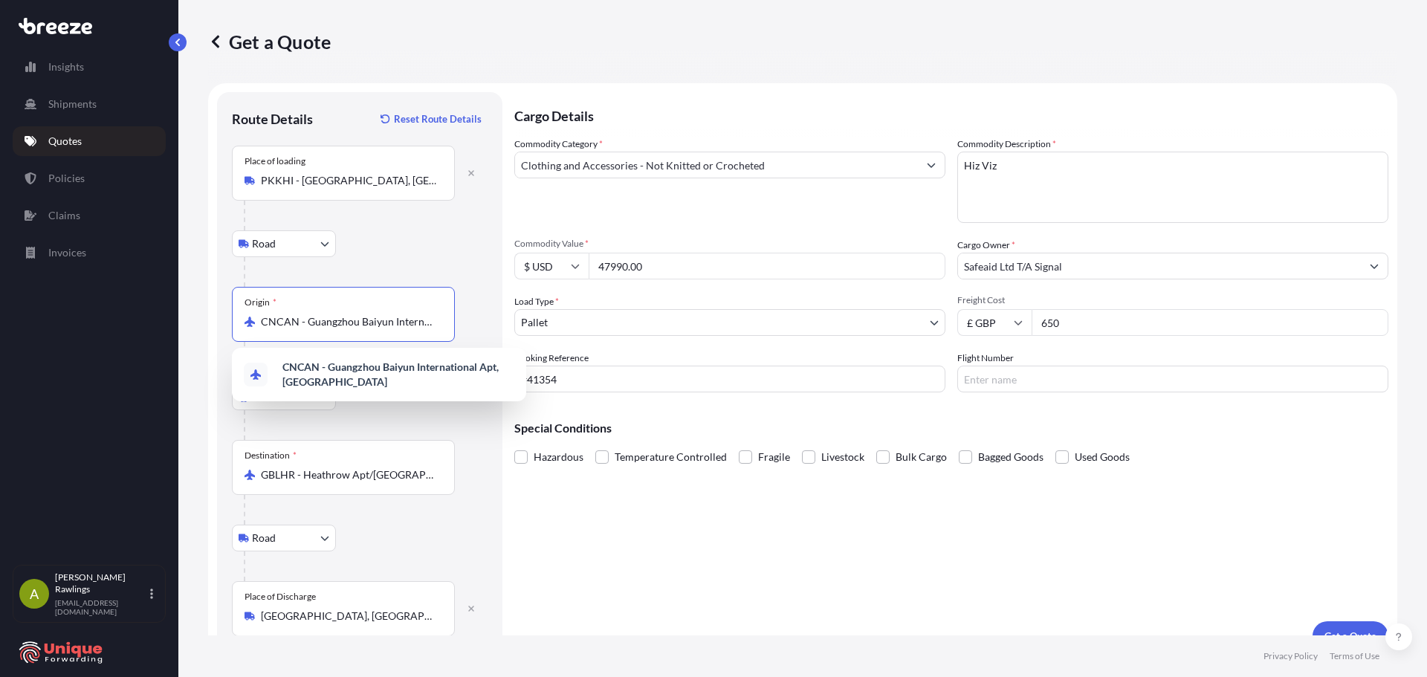
click at [330, 324] on input "CNCAN - Guangzhou Baiyun International Apt, [GEOGRAPHIC_DATA]" at bounding box center [348, 321] width 175 height 15
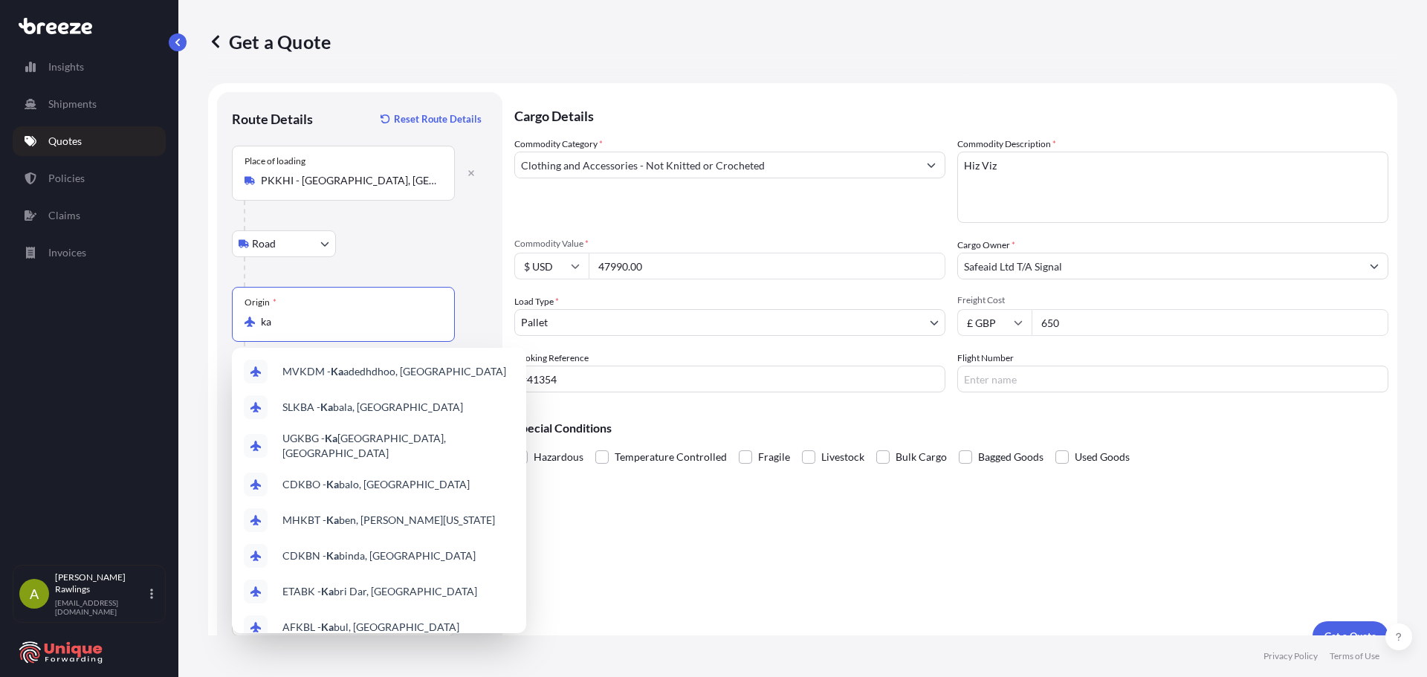
type input "CNCAN - Guangzhou Baiyun International Apt, [GEOGRAPHIC_DATA]"
click at [418, 247] on div "Road Road Rail" at bounding box center [360, 243] width 256 height 27
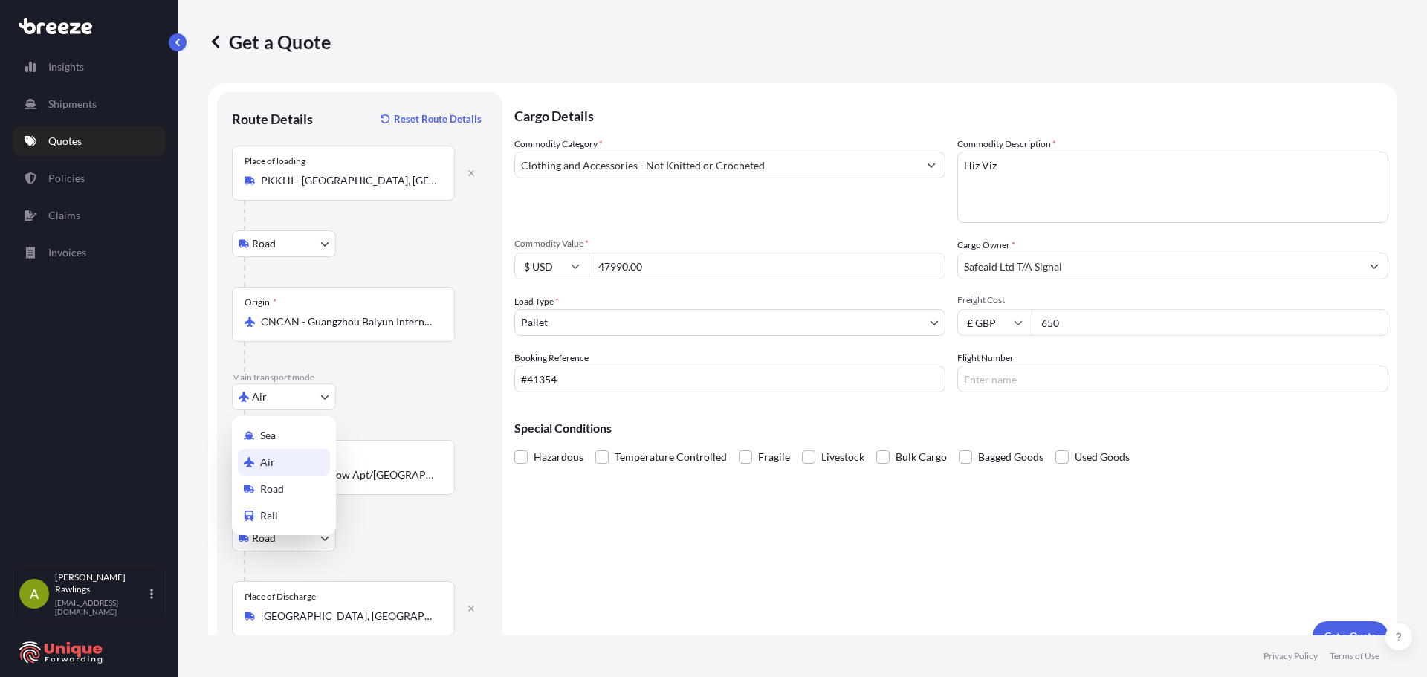
click at [274, 403] on body "0 options available. 10 options available. Insights Shipments Quotes Policies C…" at bounding box center [713, 338] width 1427 height 677
click at [286, 438] on div "Sea" at bounding box center [284, 435] width 92 height 27
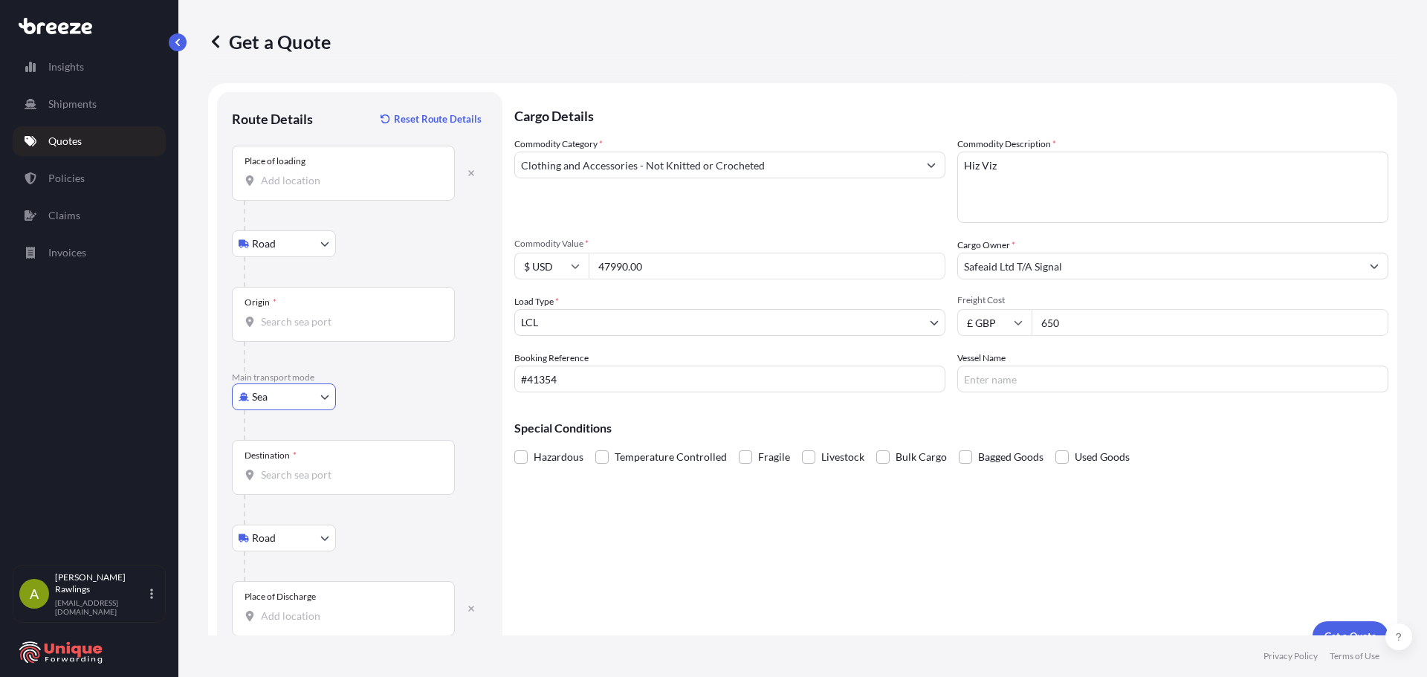
click at [291, 319] on input "Origin *" at bounding box center [348, 321] width 175 height 15
type input "l"
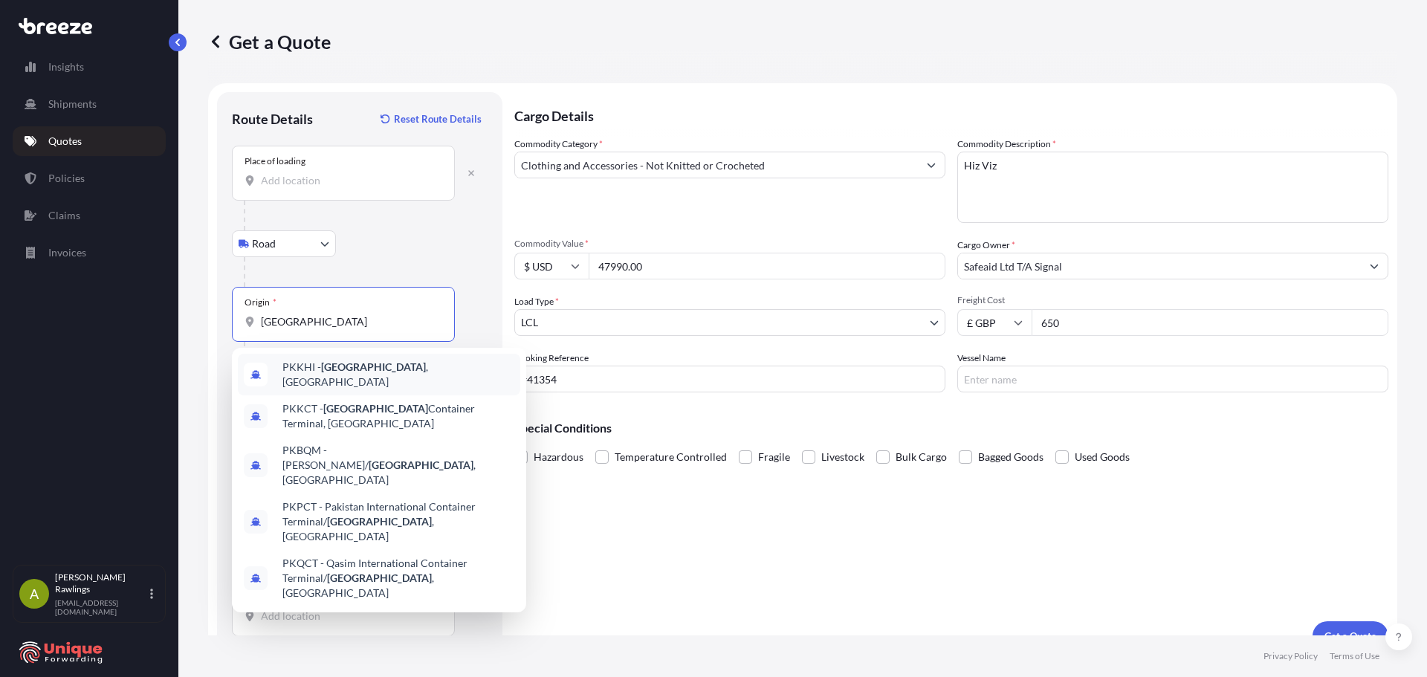
click at [366, 377] on span "PKKHI - [GEOGRAPHIC_DATA] , [GEOGRAPHIC_DATA]" at bounding box center [399, 375] width 232 height 30
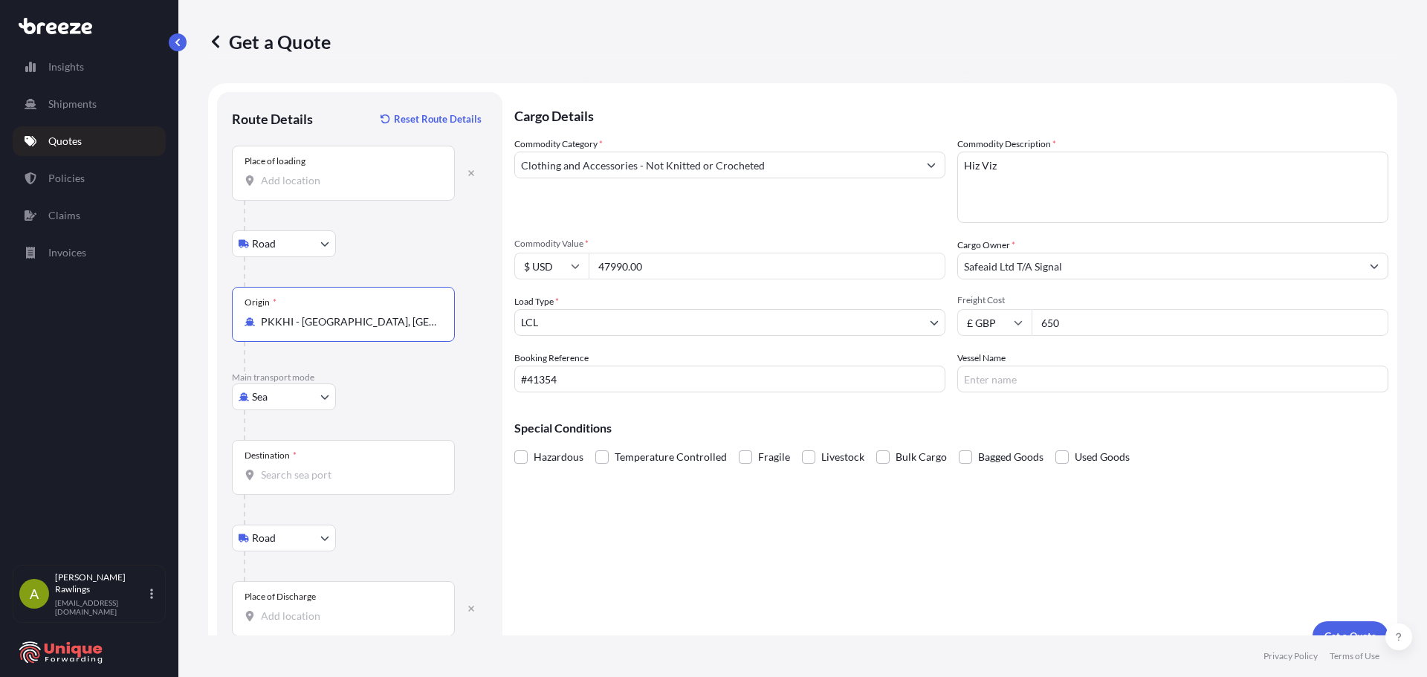
type input "PKKHI - [GEOGRAPHIC_DATA], [GEOGRAPHIC_DATA]"
click at [294, 473] on input "Destination *" at bounding box center [348, 475] width 175 height 15
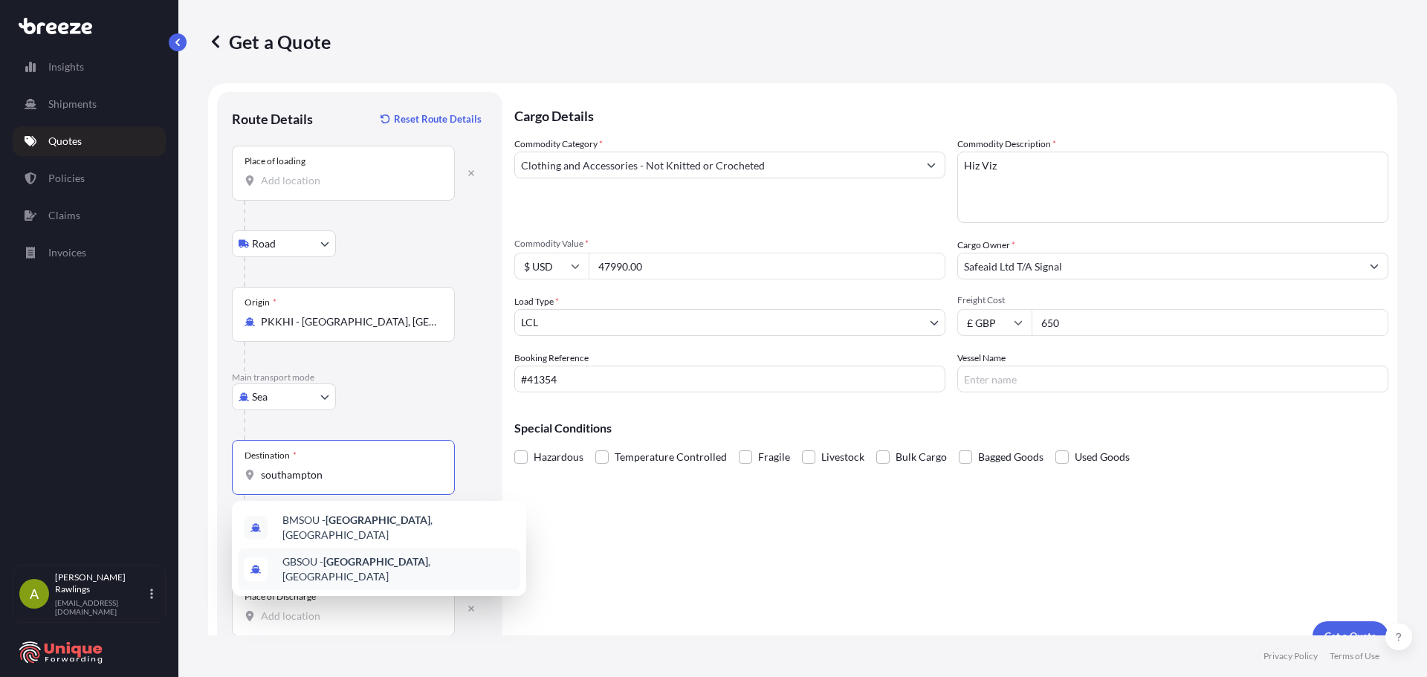
click at [445, 562] on span "GBSOU - [GEOGRAPHIC_DATA] , [GEOGRAPHIC_DATA]" at bounding box center [399, 570] width 232 height 30
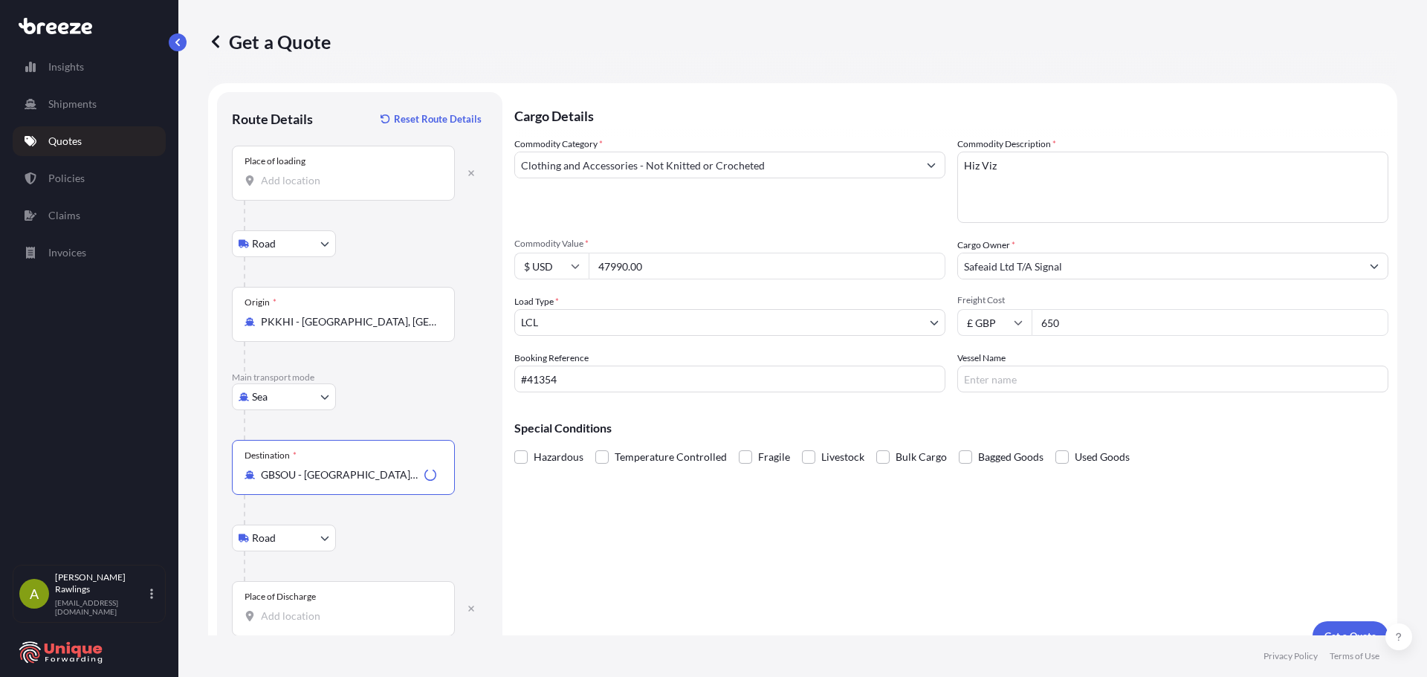
scroll to position [25, 0]
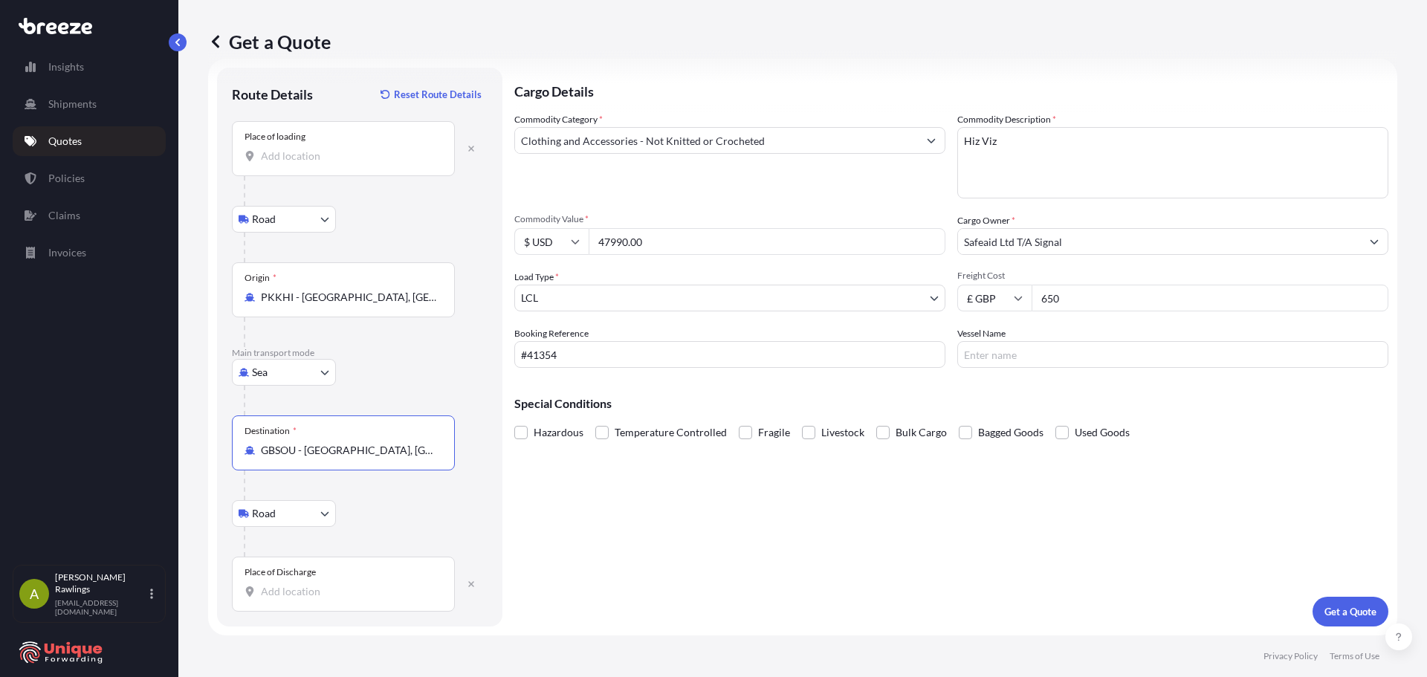
type input "GBSOU - [GEOGRAPHIC_DATA], [GEOGRAPHIC_DATA]"
click at [321, 596] on input "Place of Discharge" at bounding box center [348, 591] width 175 height 15
click at [342, 637] on span "[STREET_ADDRESS]" at bounding box center [399, 652] width 232 height 45
type input "[STREET_ADDRESS]"
click at [1325, 604] on p "Get a Quote" at bounding box center [1351, 611] width 52 height 15
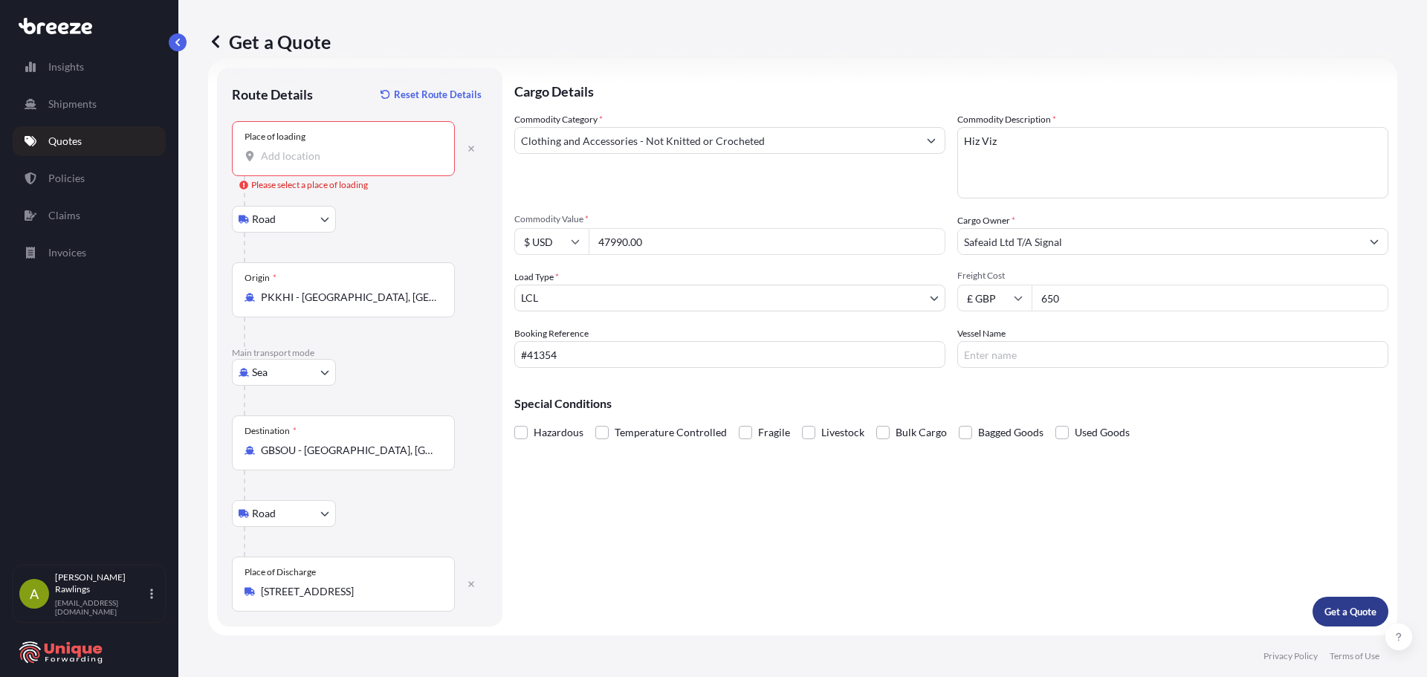
click at [1335, 609] on p "Get a Quote" at bounding box center [1351, 611] width 52 height 15
click at [1330, 607] on p "Get a Quote" at bounding box center [1351, 611] width 52 height 15
click at [297, 155] on input "Place of loading Please select a place of loading" at bounding box center [348, 156] width 175 height 15
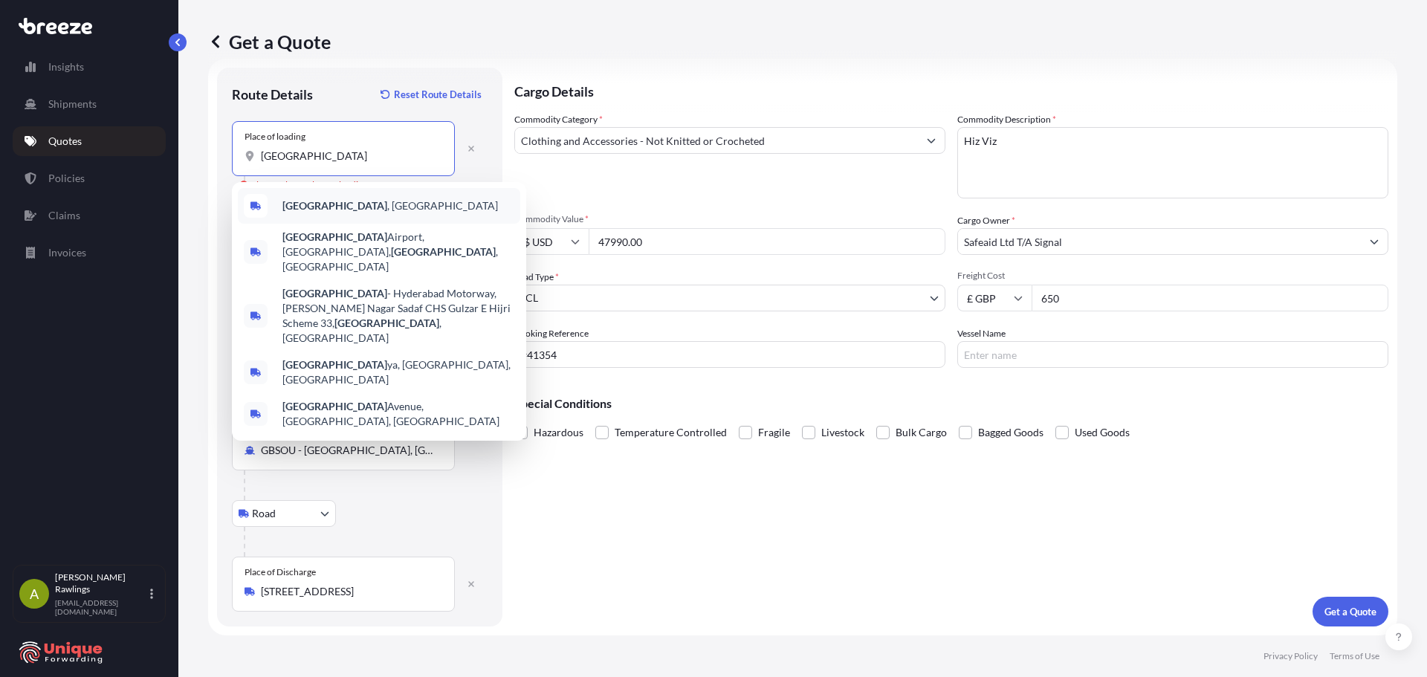
click at [325, 196] on div "[GEOGRAPHIC_DATA] , [GEOGRAPHIC_DATA]" at bounding box center [379, 206] width 283 height 36
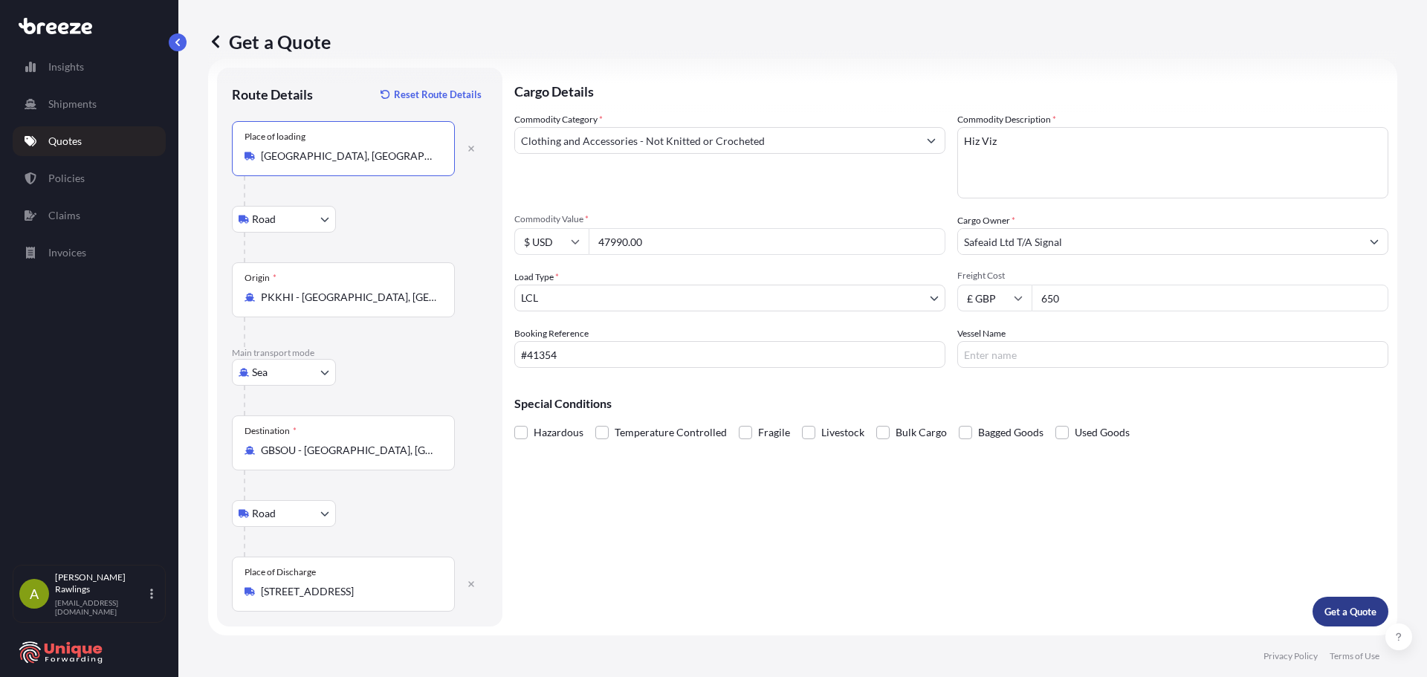
type input "[GEOGRAPHIC_DATA], [GEOGRAPHIC_DATA]"
click at [1328, 607] on p "Get a Quote" at bounding box center [1351, 611] width 52 height 15
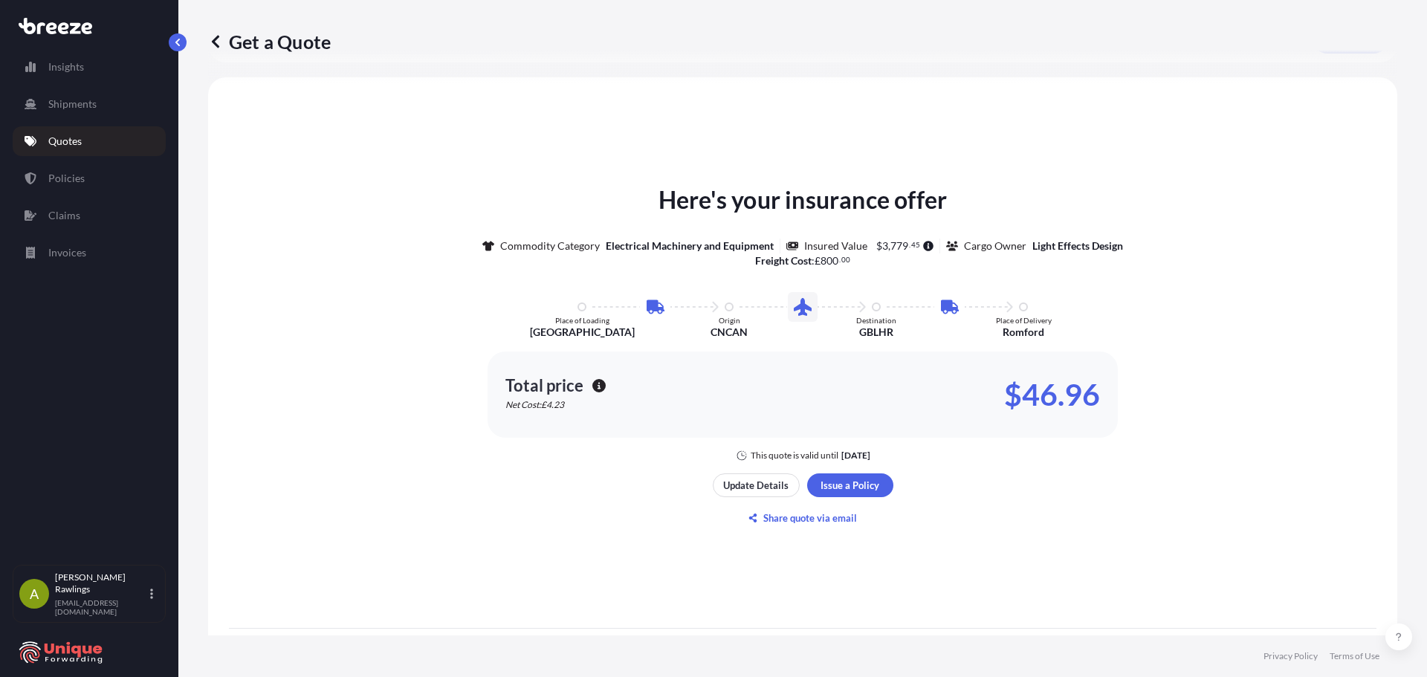
scroll to position [659, 0]
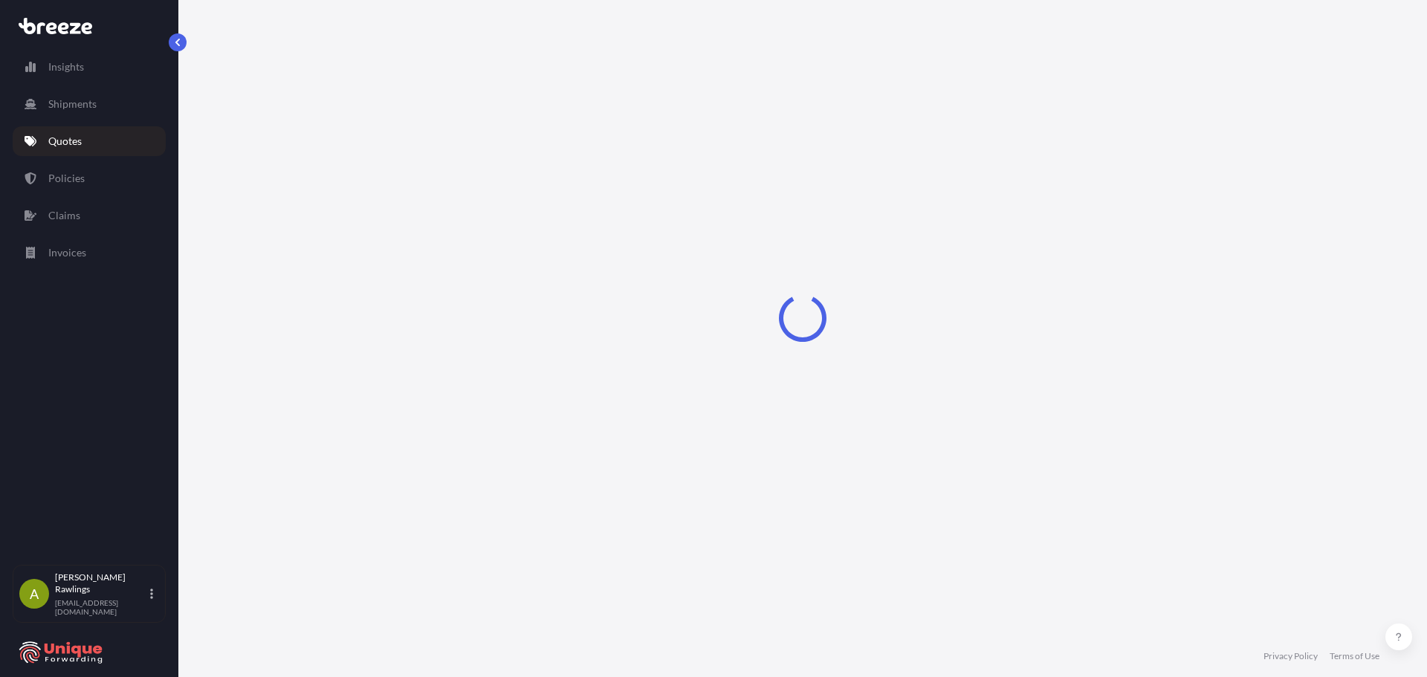
select select "Road"
select select "Sea"
select select "Road"
select select "1"
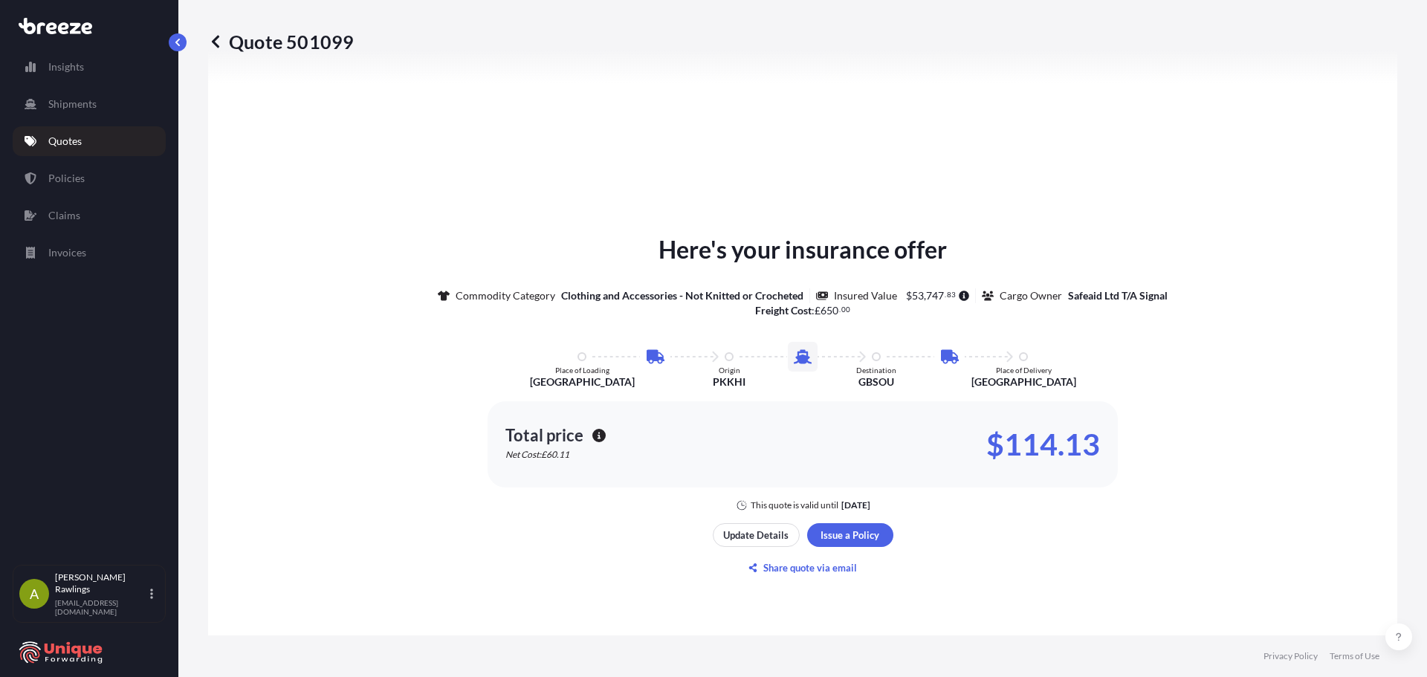
scroll to position [818, 0]
